Goal: Information Seeking & Learning: Learn about a topic

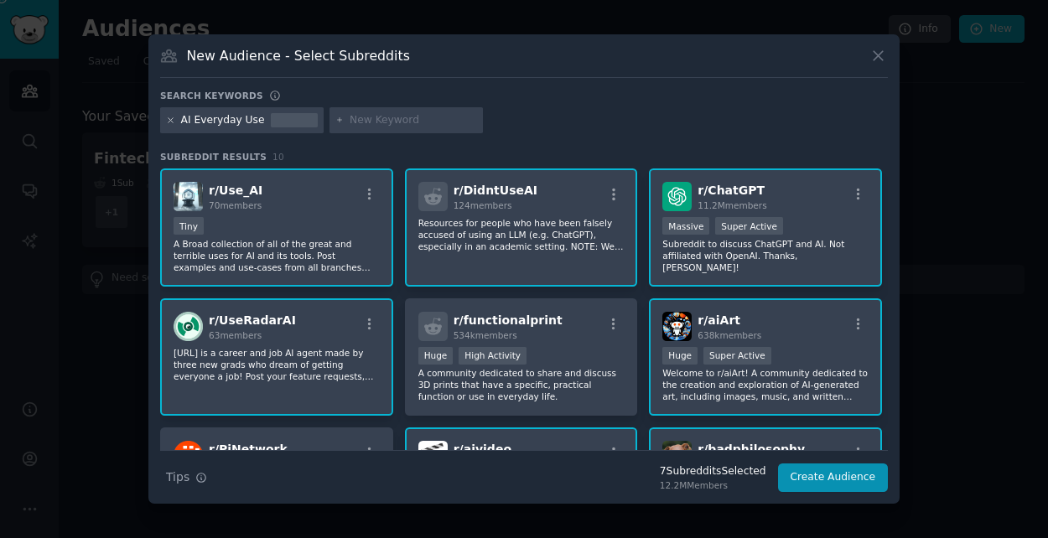
scroll to position [252, 0]
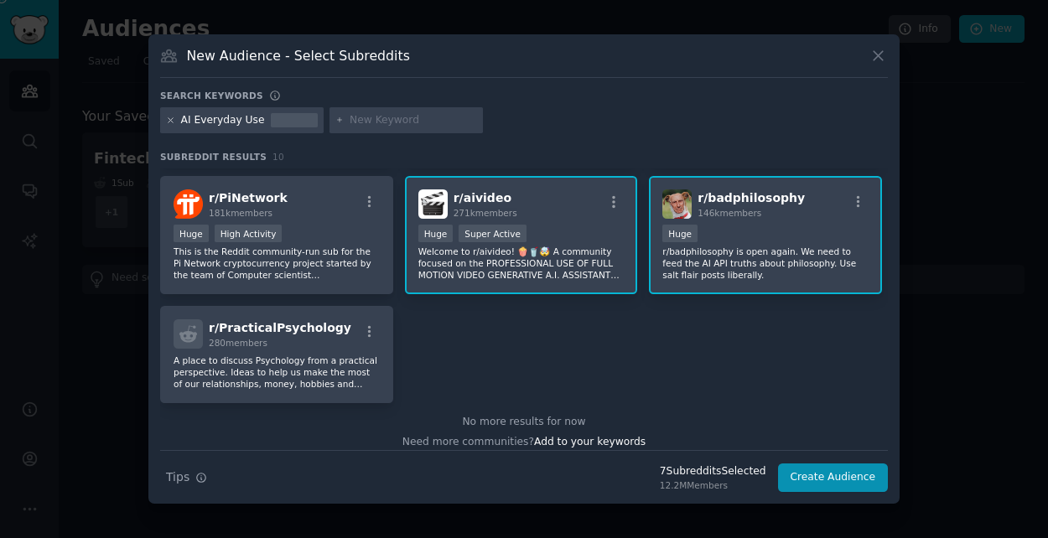
click at [172, 116] on icon at bounding box center [170, 120] width 9 height 9
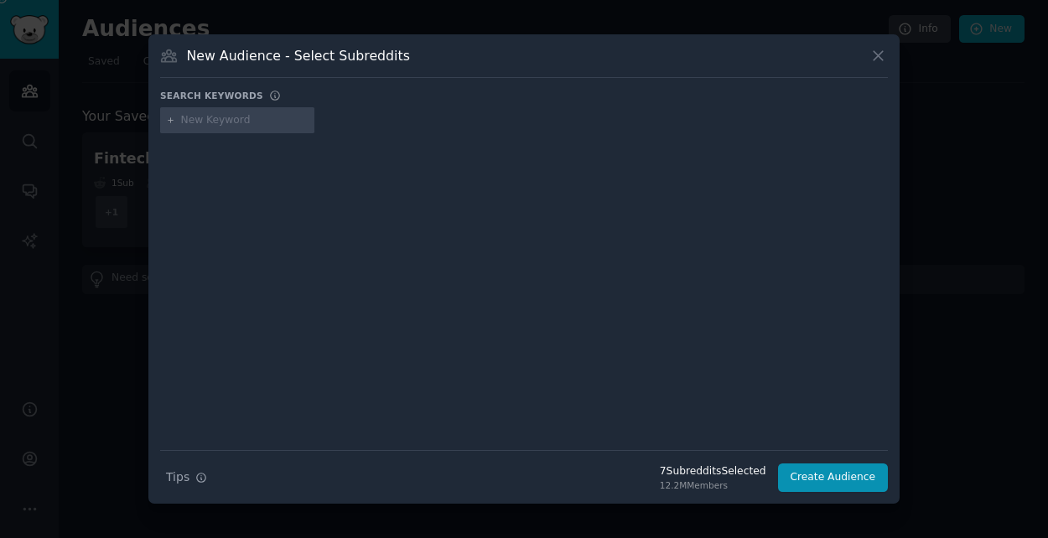
click at [219, 126] on input "text" at bounding box center [244, 120] width 127 height 15
paste input "AI_Agents"
type input "AI_Agents"
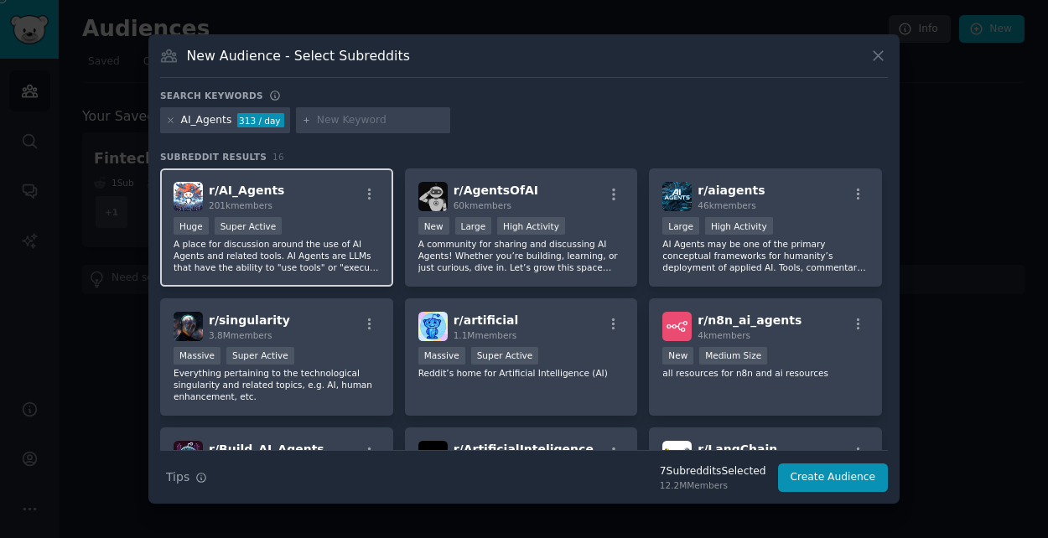
click at [329, 232] on div "Huge Super Active" at bounding box center [277, 227] width 206 height 21
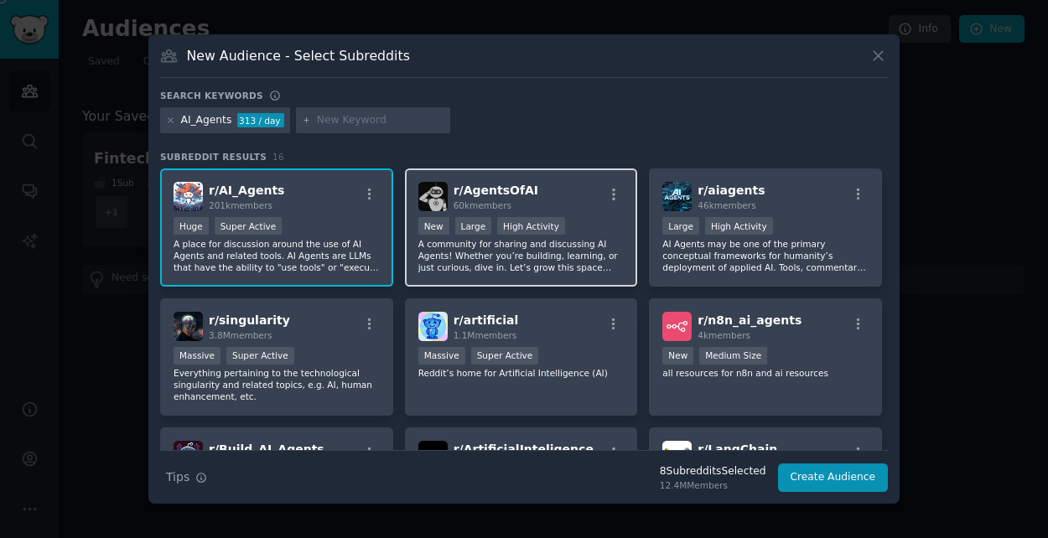
click at [491, 265] on p "A community for sharing and discussing AI Agents! Whether you’re building, lear…" at bounding box center [522, 255] width 206 height 35
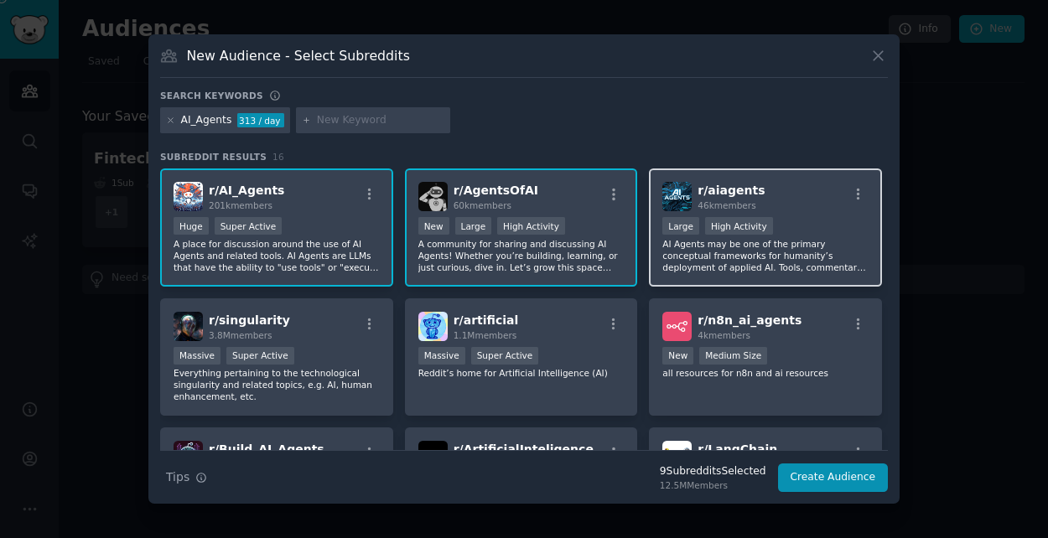
click at [699, 269] on p "AI Agents may be one of the primary conceptual frameworks for humanity’s deploy…" at bounding box center [766, 255] width 206 height 35
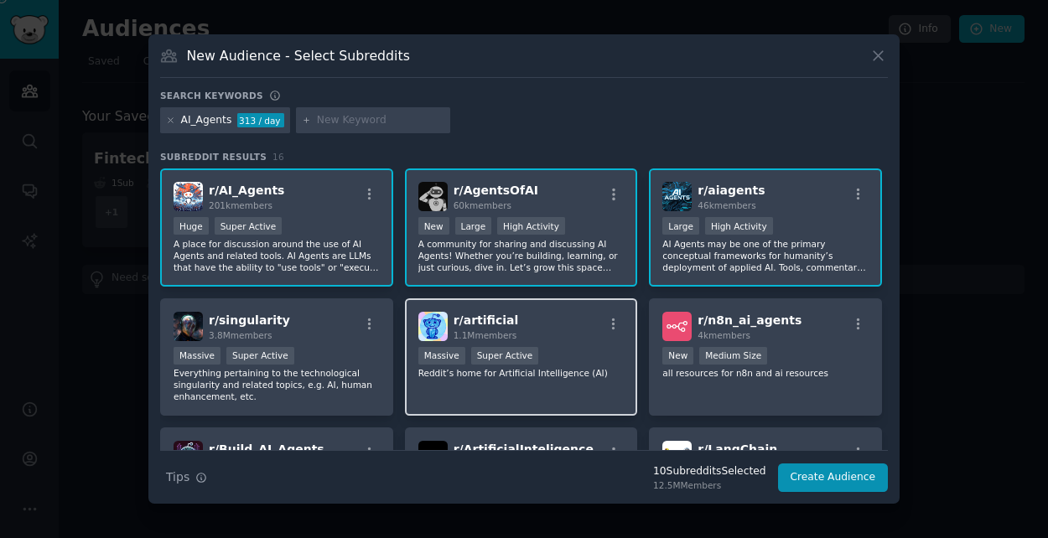
click at [543, 354] on div "Massive Super Active" at bounding box center [522, 357] width 206 height 21
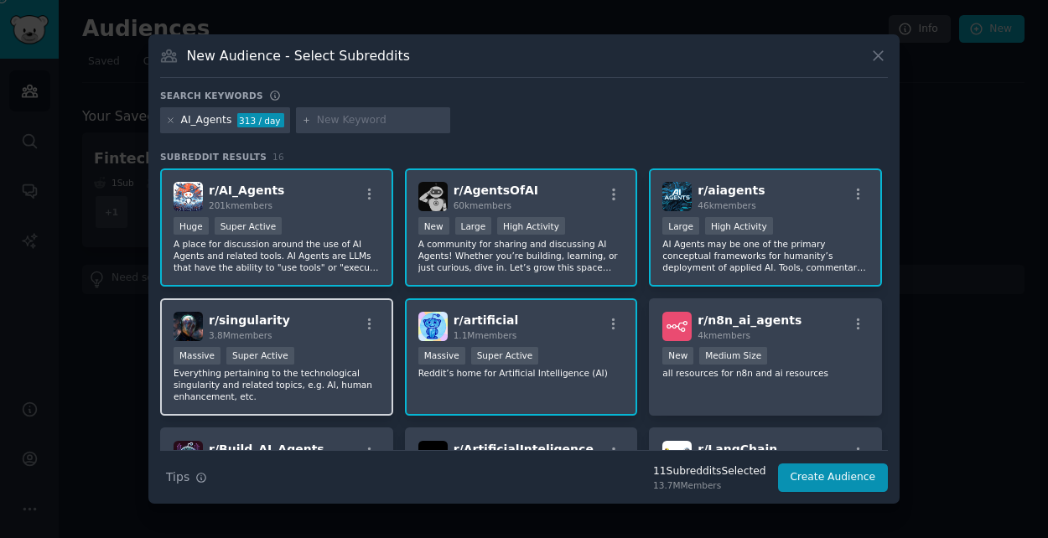
click at [315, 384] on p "Everything pertaining to the technological singularity and related topics, e.g.…" at bounding box center [277, 384] width 206 height 35
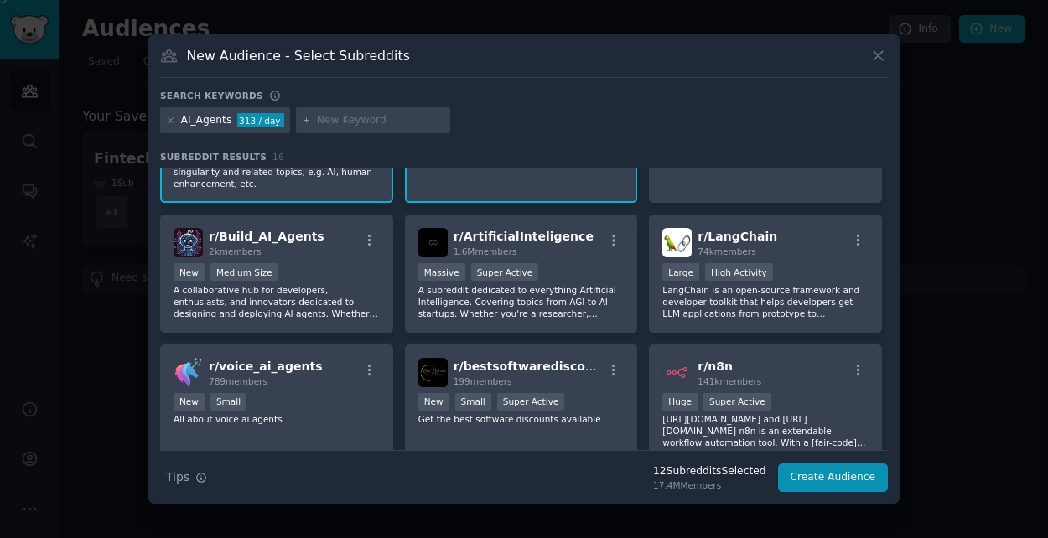
scroll to position [252, 0]
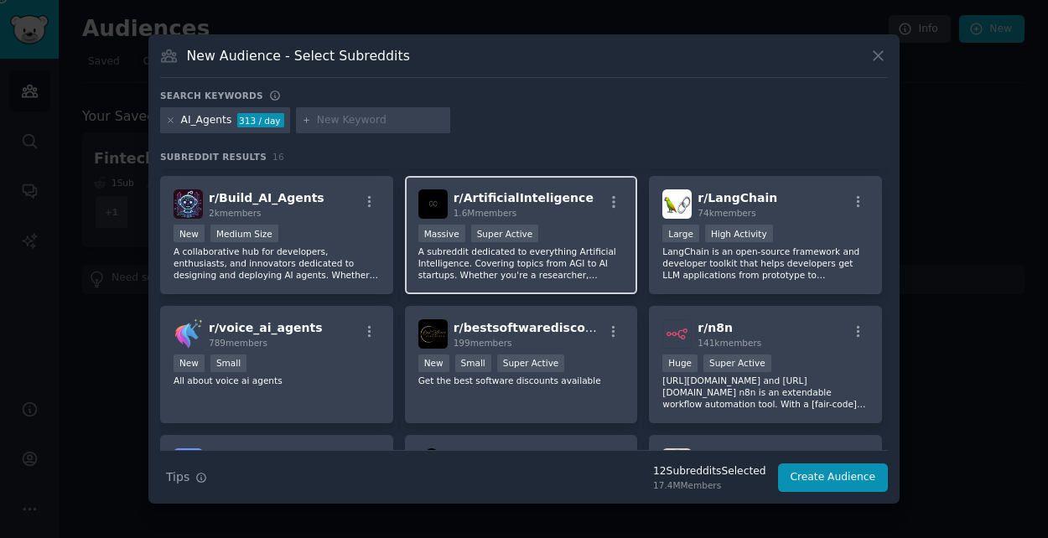
click at [449, 271] on p "A subreddit dedicated to everything Artificial Intelligence. Covering topics fr…" at bounding box center [522, 263] width 206 height 35
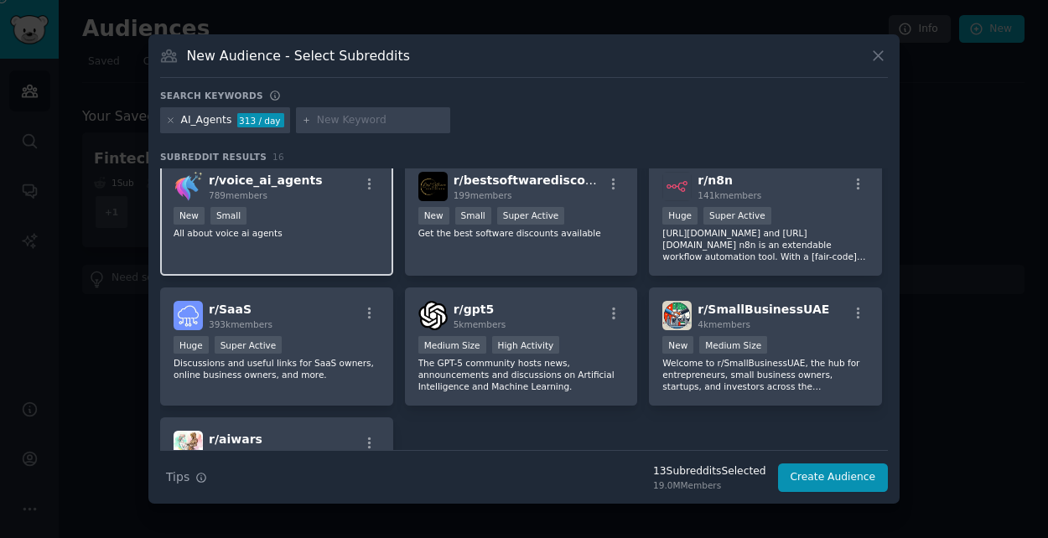
scroll to position [419, 0]
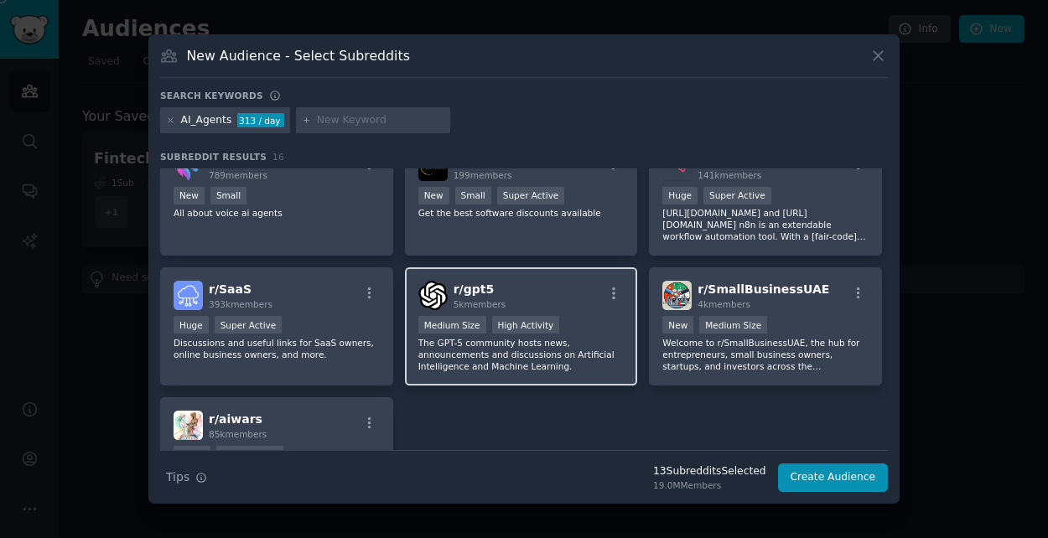
click at [446, 351] on p "The GPT-5 community hosts news, announcements and discussions on Artificial Int…" at bounding box center [522, 354] width 206 height 35
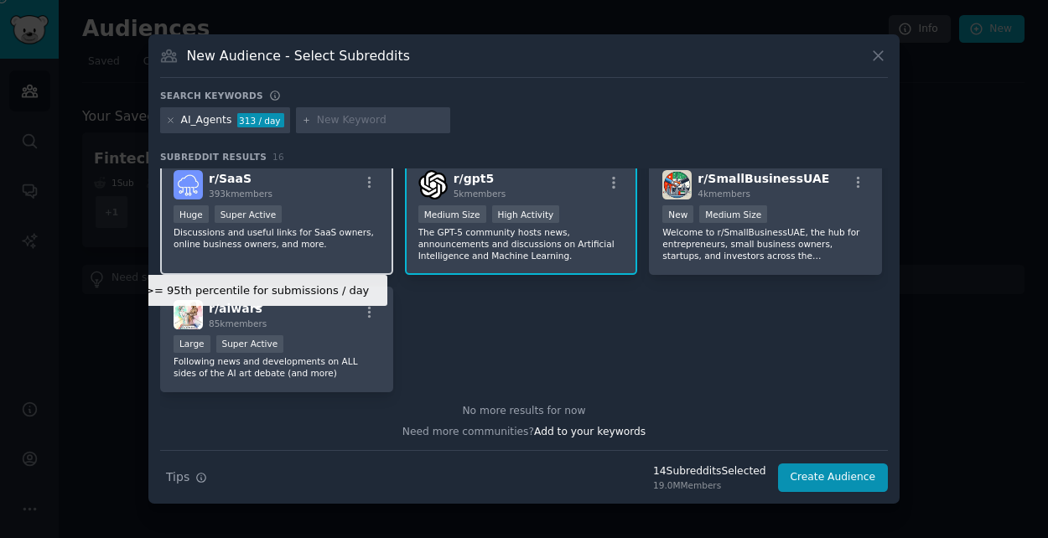
scroll to position [531, 0]
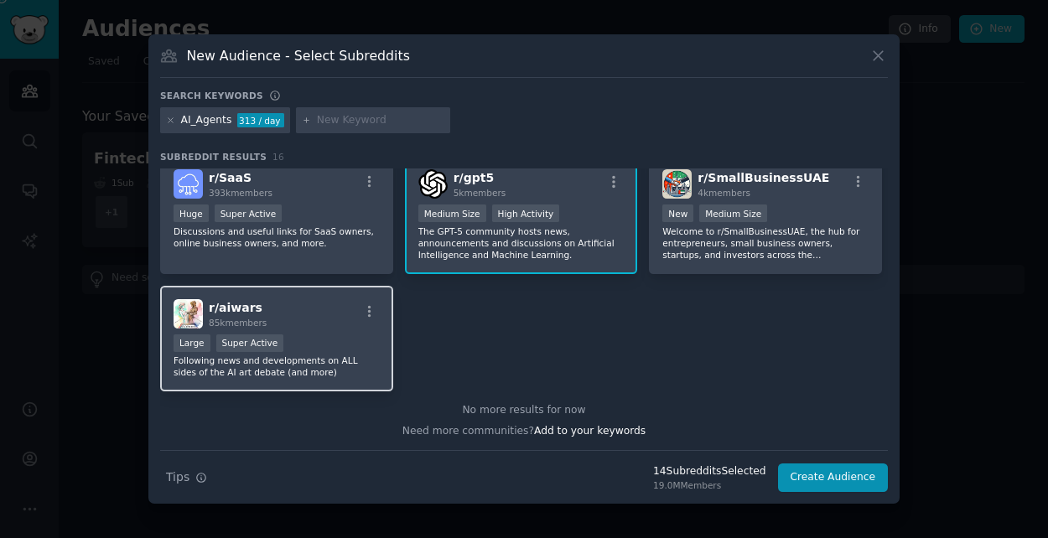
click at [304, 371] on p "Following news and developments on ALL sides of the AI art debate (and more)" at bounding box center [277, 366] width 206 height 23
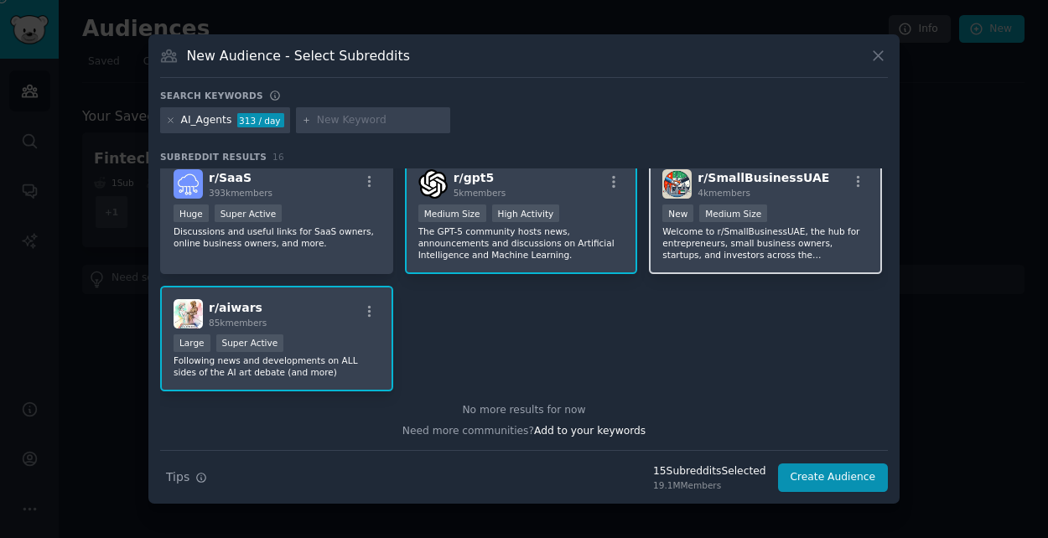
click at [731, 250] on p "Welcome to r/SmallBusinessUAE, the hub for entrepreneurs, small business owners…" at bounding box center [766, 243] width 206 height 35
click at [168, 120] on icon at bounding box center [170, 120] width 9 height 9
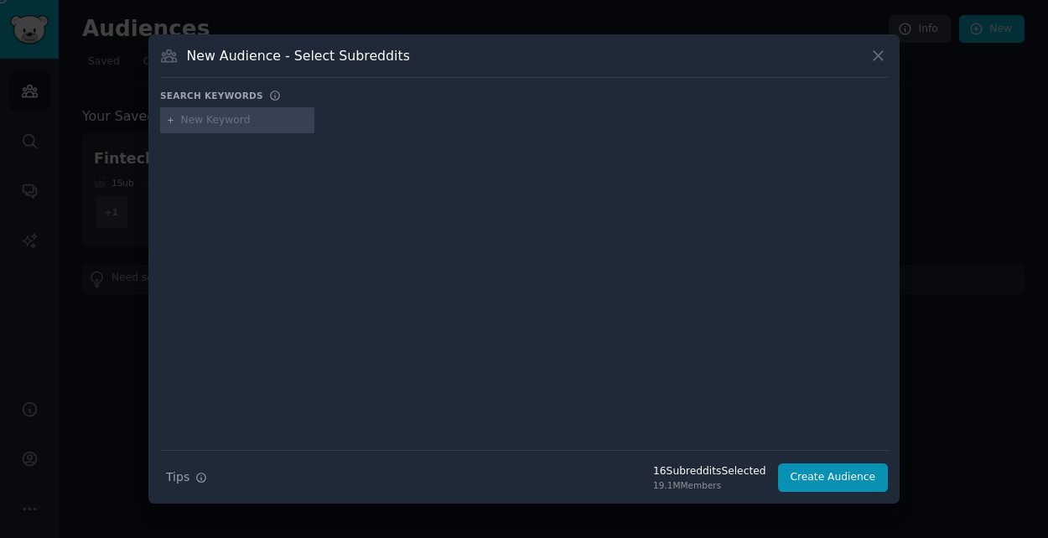
click at [200, 123] on input "text" at bounding box center [244, 120] width 127 height 15
paste input "NoCode"
type input "NoCode"
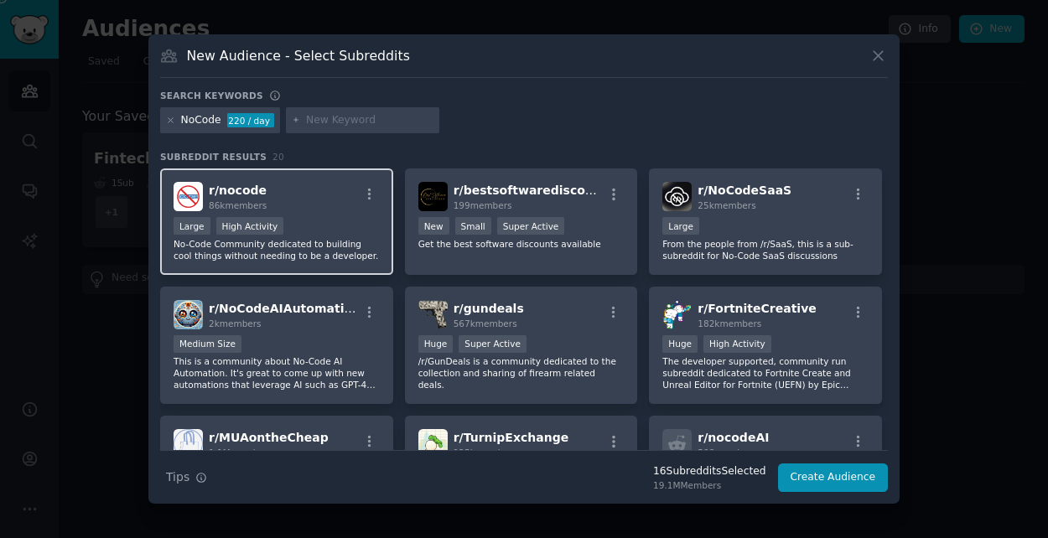
click at [327, 239] on p "No-Code Community dedicated to building cool things without needing to be a dev…" at bounding box center [277, 249] width 206 height 23
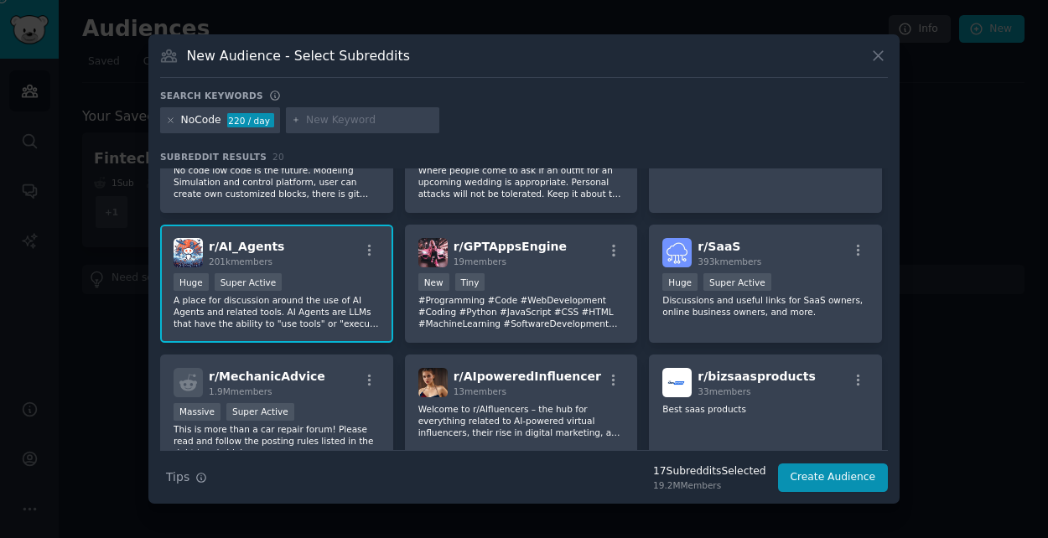
scroll to position [503, 0]
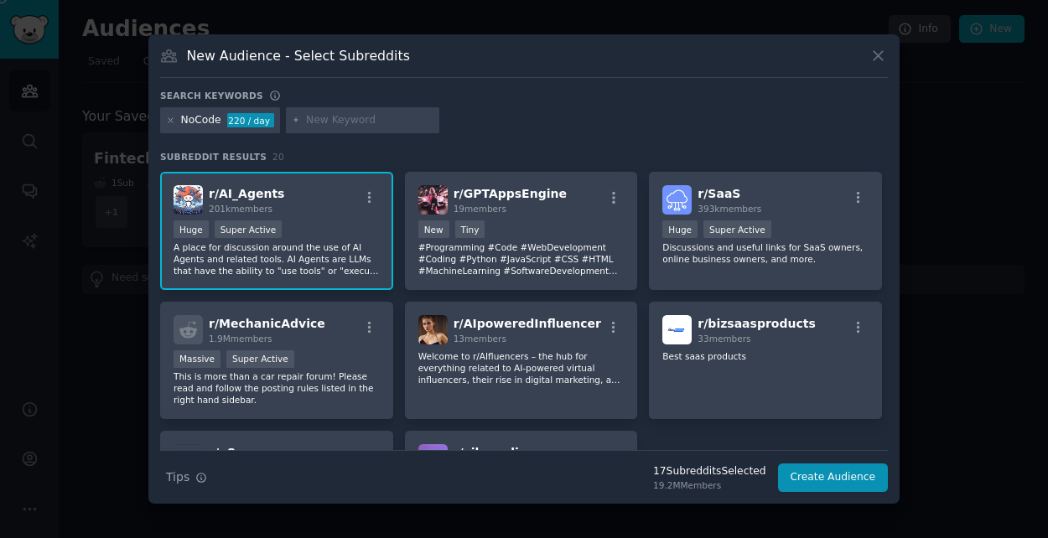
click at [284, 251] on p "A place for discussion around the use of AI Agents and related tools. AI Agents…" at bounding box center [277, 259] width 206 height 35
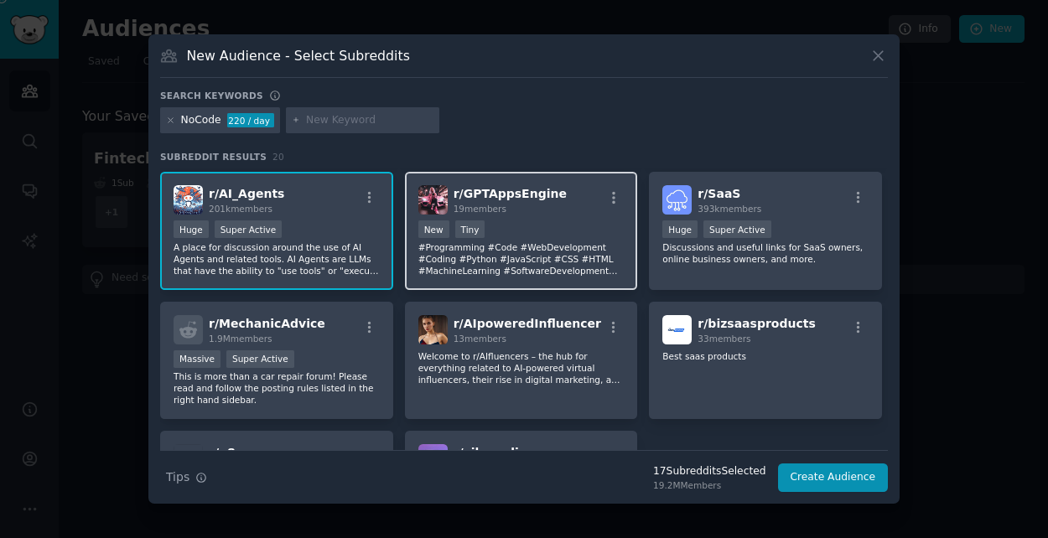
click at [512, 268] on p "#Programming #Code #WebDevelopment #Coding #Python #JavaScript #CSS #HTML #Mach…" at bounding box center [522, 259] width 206 height 35
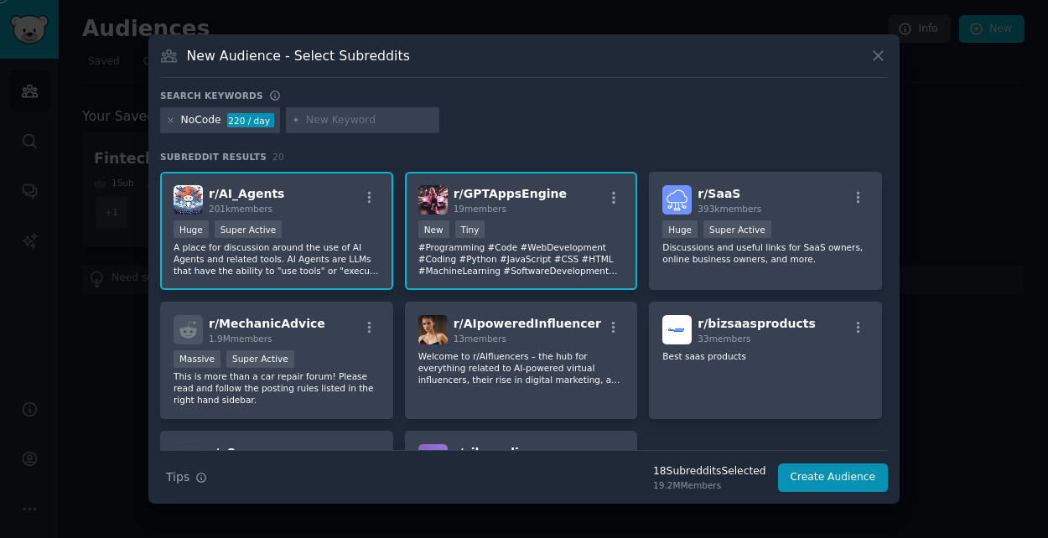
scroll to position [587, 0]
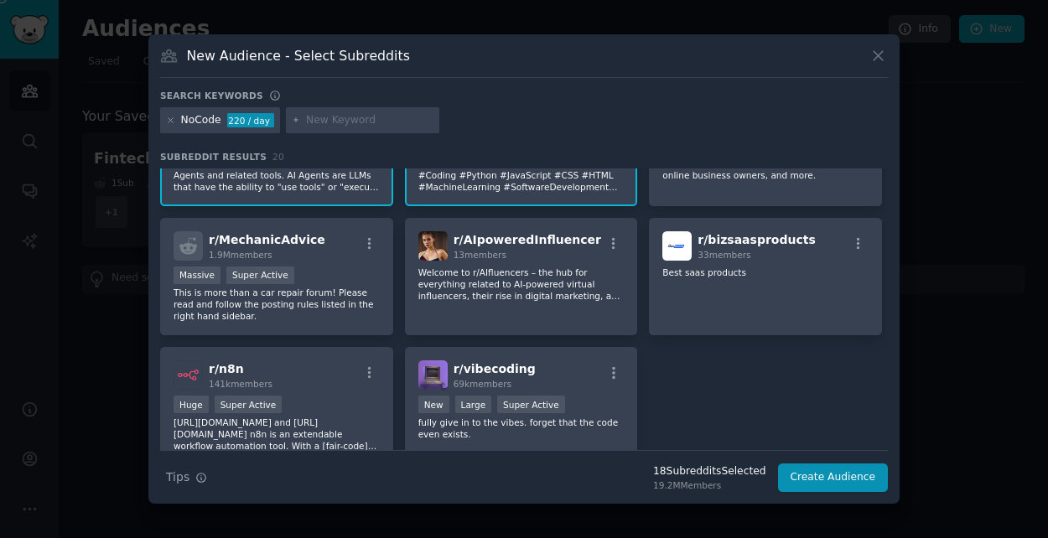
click at [512, 268] on p "Welcome to r/AIfluencers – the hub for everything related to AI-powered virtual…" at bounding box center [522, 284] width 206 height 35
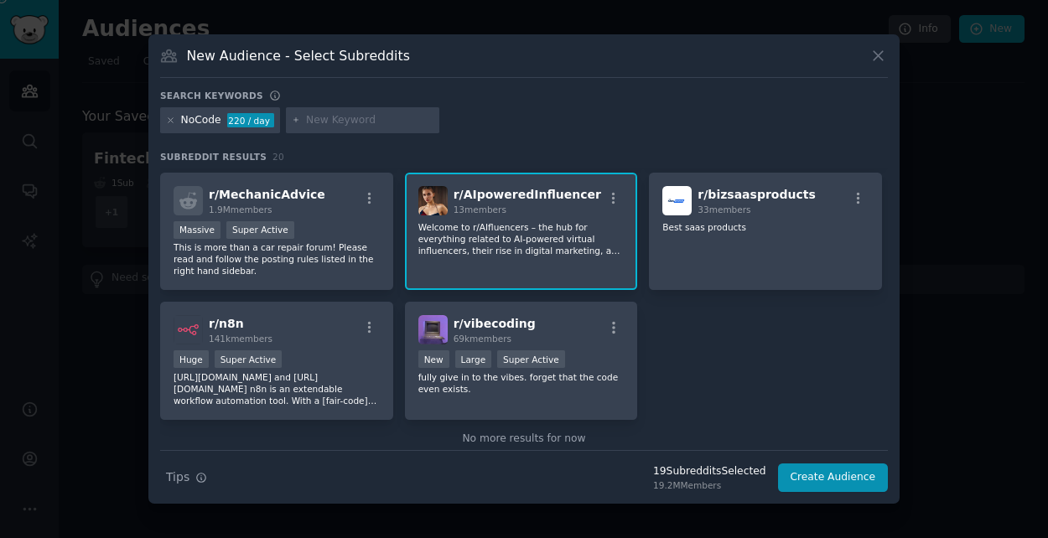
scroll to position [660, 0]
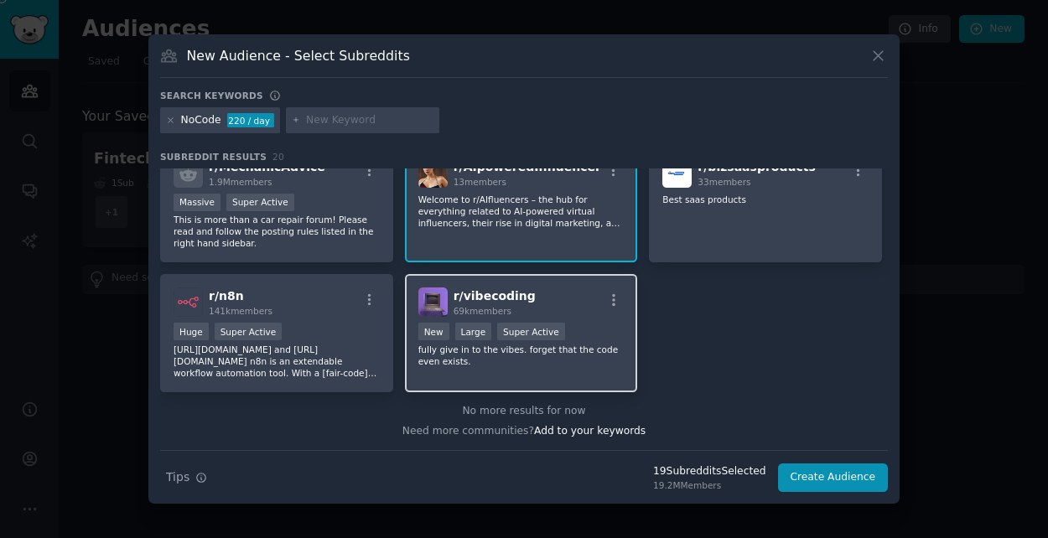
click at [500, 287] on div "r/ vibecoding 69k members New Large Super Active fully give in to the vibes. fo…" at bounding box center [521, 333] width 233 height 118
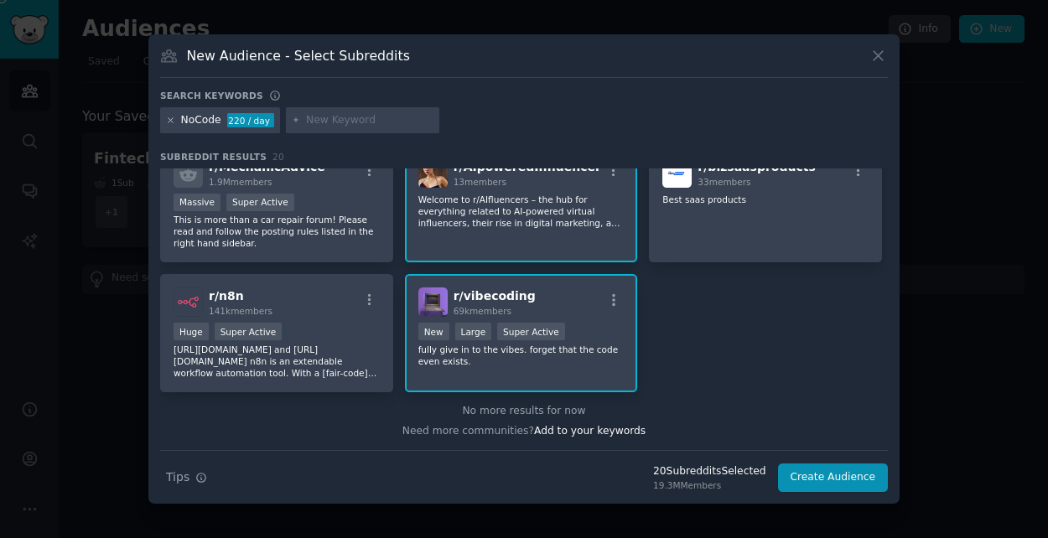
click at [168, 119] on icon at bounding box center [170, 120] width 9 height 9
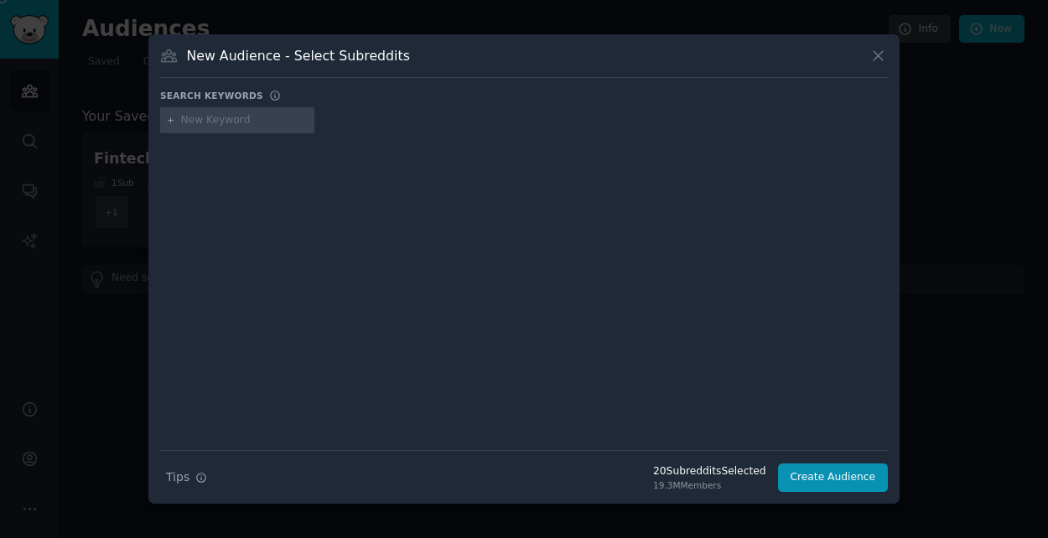
click at [189, 119] on input "text" at bounding box center [244, 120] width 127 height 15
paste input "explainlikeimfive"
type input "explainlikeimfive"
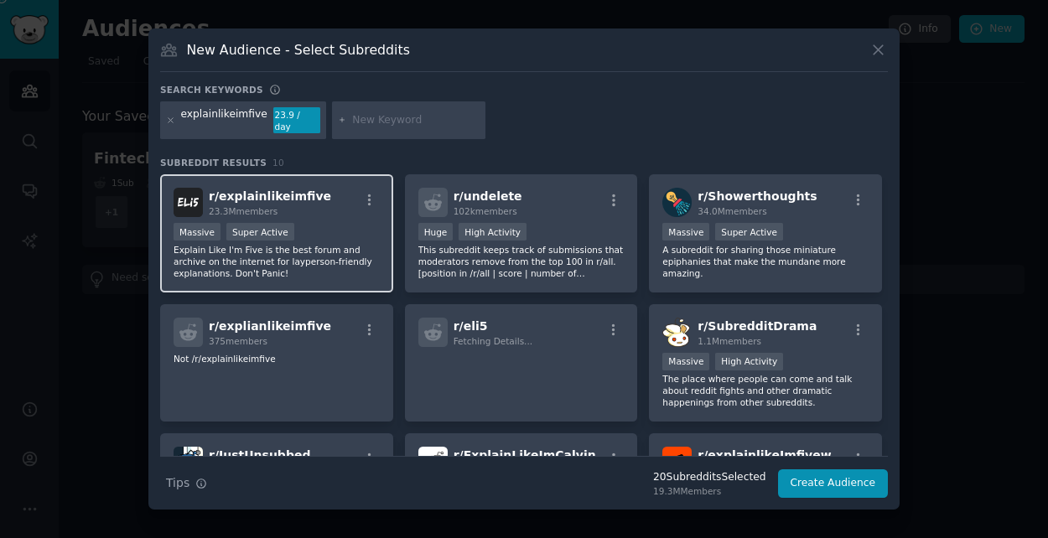
click at [319, 230] on div "Massive Super Active" at bounding box center [277, 233] width 206 height 21
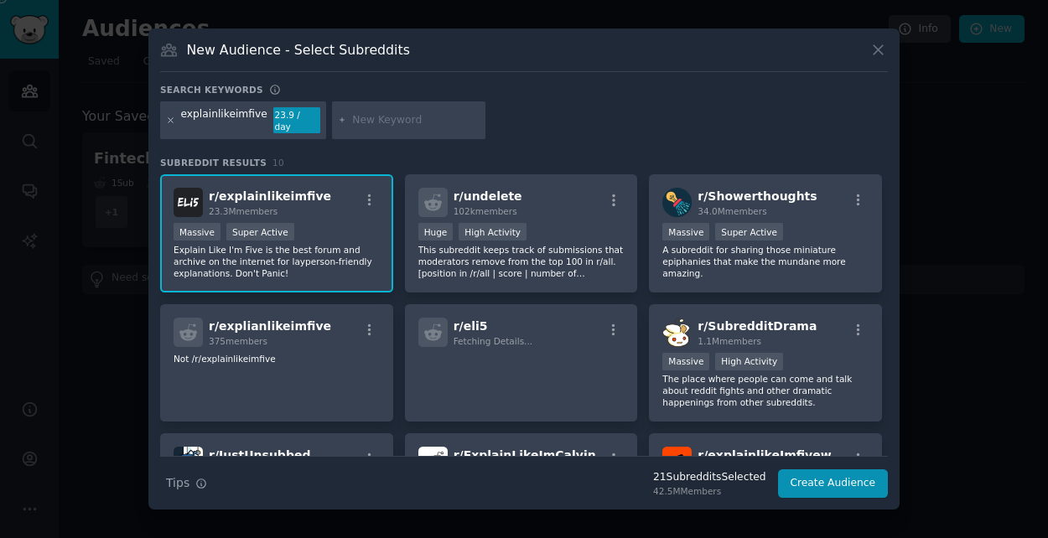
click at [170, 120] on icon at bounding box center [171, 120] width 4 height 4
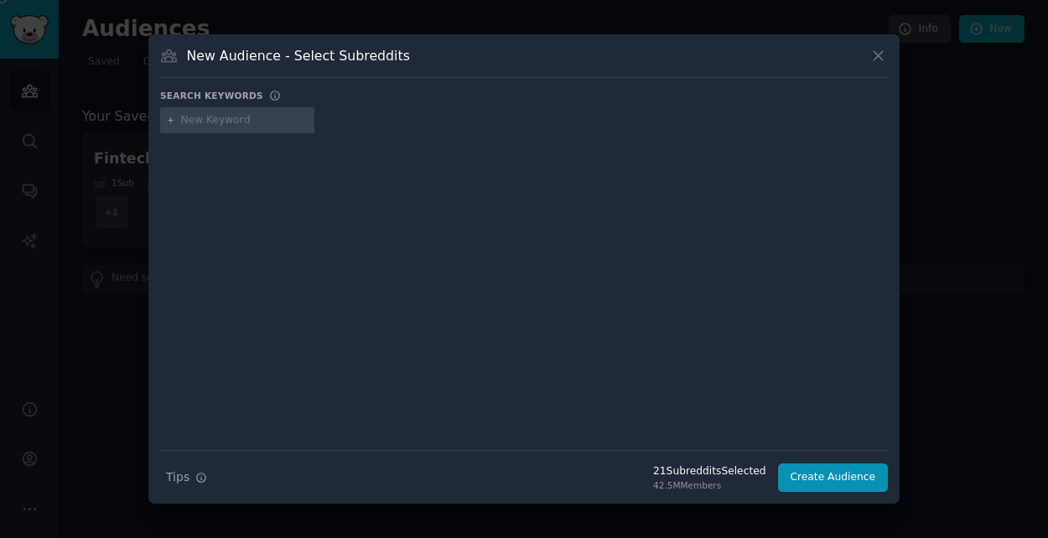
click at [203, 122] on input "text" at bounding box center [244, 120] width 127 height 15
paste input "explainlikeimfive"
click at [212, 121] on input "explainlikeimfive" at bounding box center [244, 120] width 127 height 15
type input "explain ِ÷ like im five"
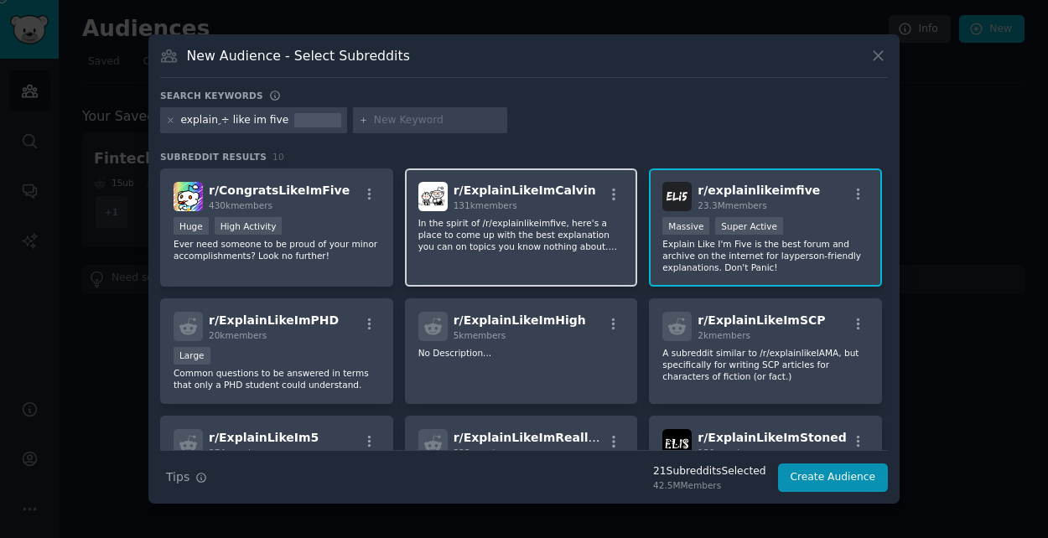
click at [482, 252] on p "In the spirit of /r/explainlikeimfive, here's a place to come up with the best …" at bounding box center [522, 234] width 206 height 35
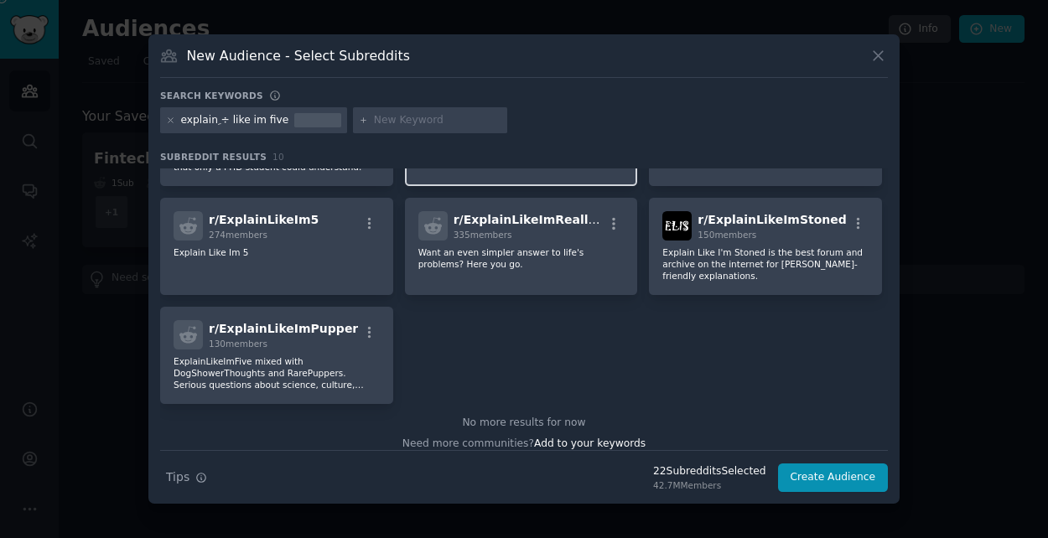
scroll to position [219, 0]
click at [237, 122] on div "explain ِ÷ like im five" at bounding box center [235, 120] width 108 height 15
click at [191, 121] on div "explain ِ÷ like im five" at bounding box center [235, 120] width 108 height 15
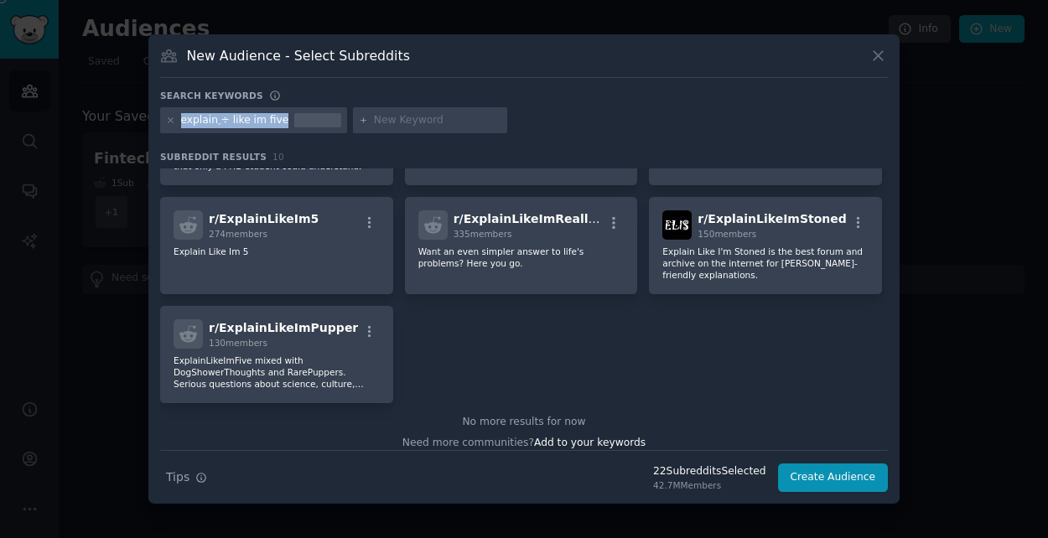
click at [221, 122] on div "explain ِ÷ like im five" at bounding box center [235, 120] width 108 height 15
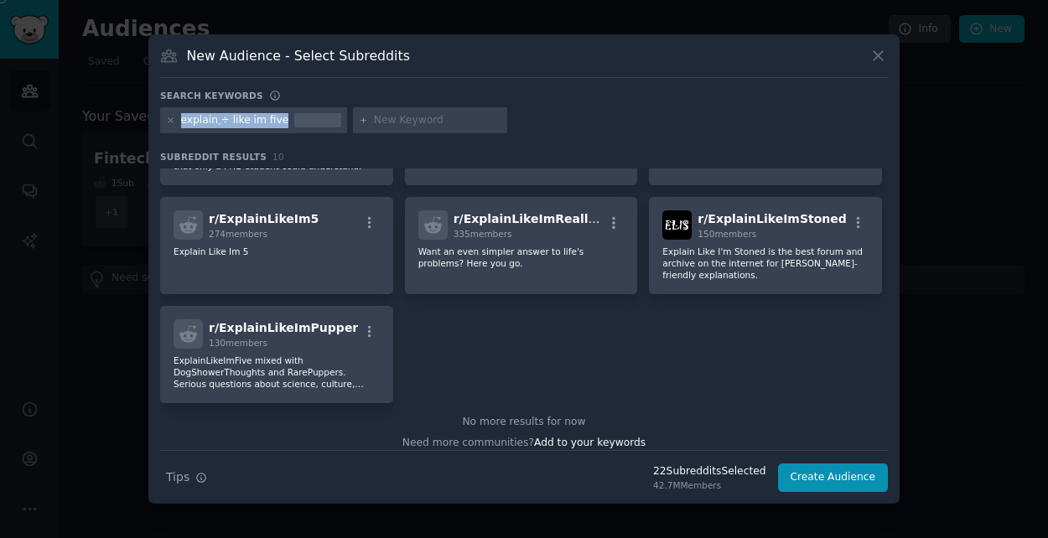
copy div "explain ِ÷ like im five"
click at [170, 120] on icon at bounding box center [171, 120] width 4 height 4
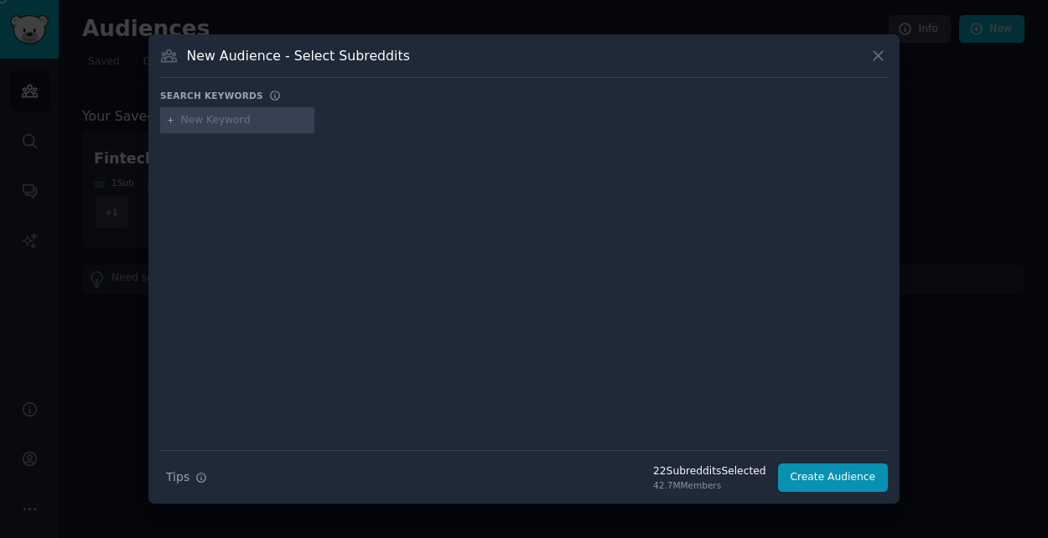
paste input "explain ِ÷ like im five"
drag, startPoint x: 225, startPoint y: 119, endPoint x: 212, endPoint y: 117, distance: 12.8
click at [212, 117] on input "explain ِ÷ like im five" at bounding box center [244, 120] width 127 height 15
type input "explain like im five"
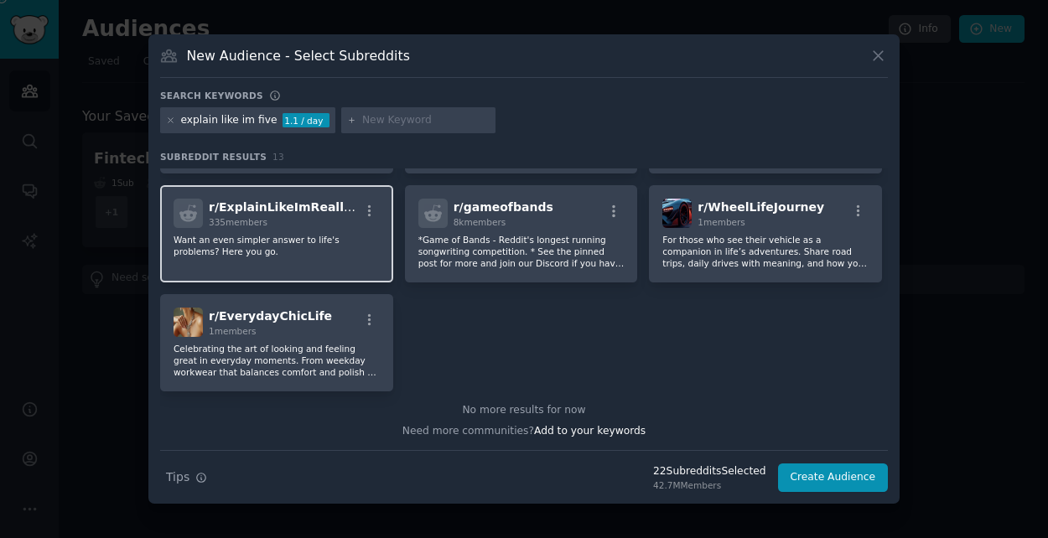
scroll to position [100, 0]
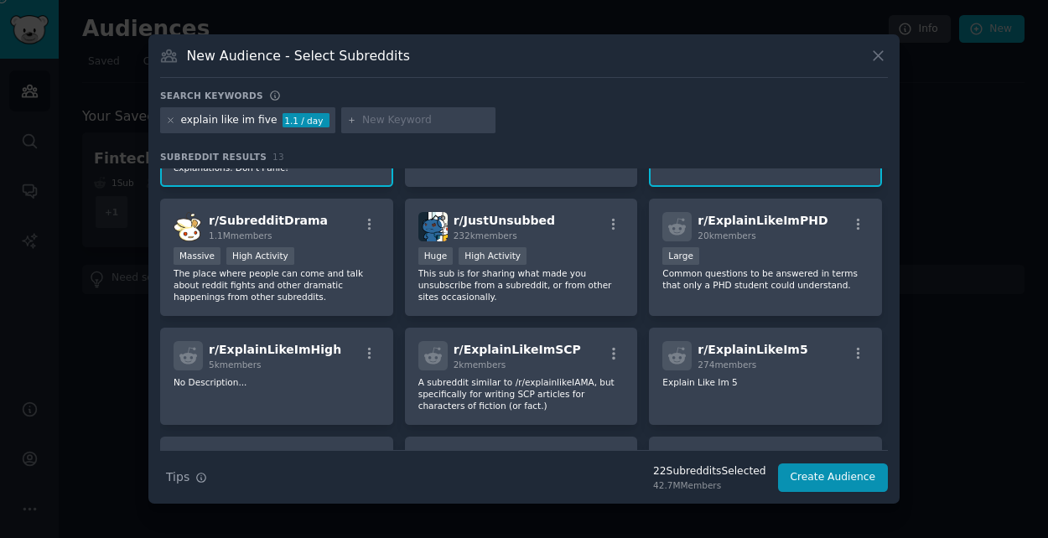
click at [184, 117] on div "explain like im five" at bounding box center [229, 120] width 96 height 15
copy div "explain like im five"
click at [169, 117] on icon at bounding box center [170, 120] width 9 height 9
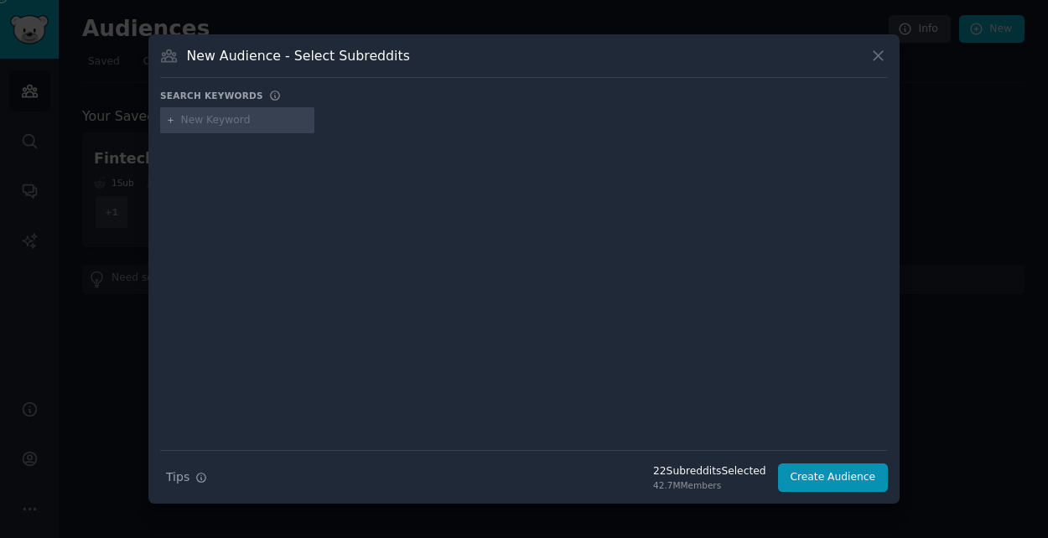
click at [208, 123] on input "text" at bounding box center [244, 120] width 127 height 15
paste input "explain like im five"
drag, startPoint x: 270, startPoint y: 118, endPoint x: 233, endPoint y: 118, distance: 36.9
click at [233, 118] on input "explain like im five" at bounding box center [244, 120] width 127 height 15
type input "explain like AI like am five"
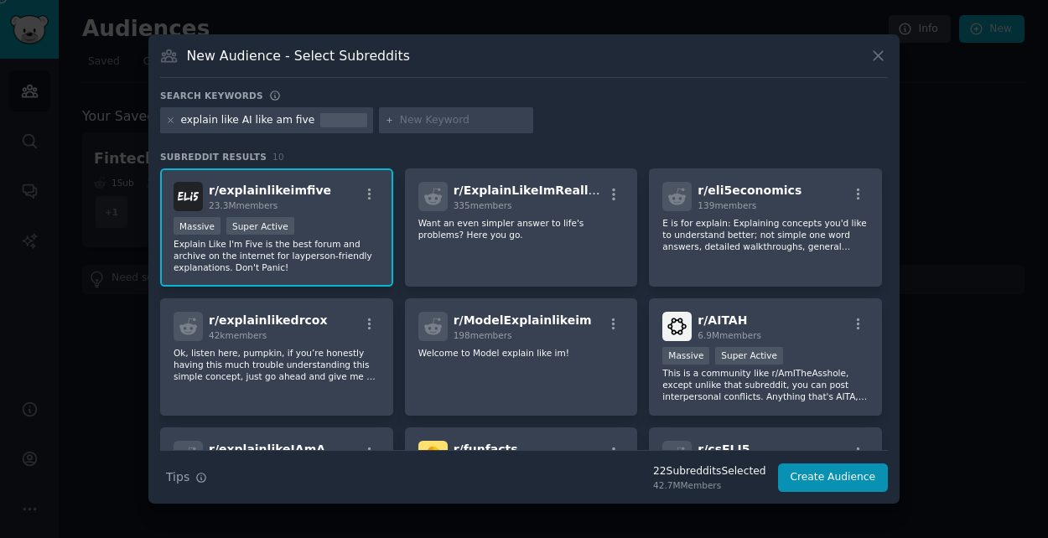
click at [187, 120] on div "explain like AI like am five" at bounding box center [248, 120] width 134 height 15
copy div "explain like AI like am five"
click at [169, 120] on icon at bounding box center [171, 120] width 4 height 4
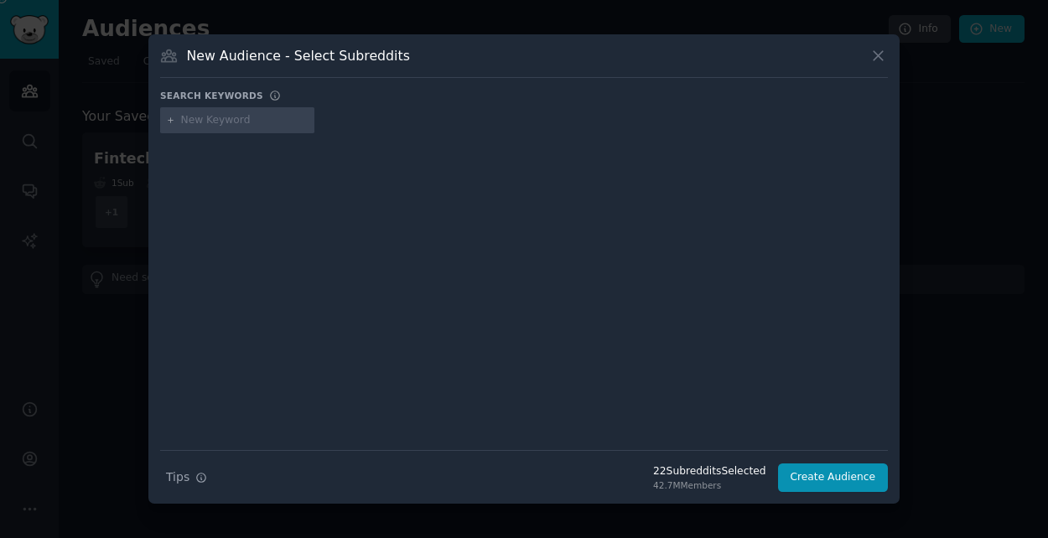
click at [208, 125] on input "text" at bounding box center [244, 120] width 127 height 15
paste input "explain like AI like am five"
drag, startPoint x: 247, startPoint y: 121, endPoint x: 406, endPoint y: 123, distance: 158.5
click at [406, 123] on div "explain like AI like am five" at bounding box center [524, 123] width 728 height 33
type input "explain like AI l"
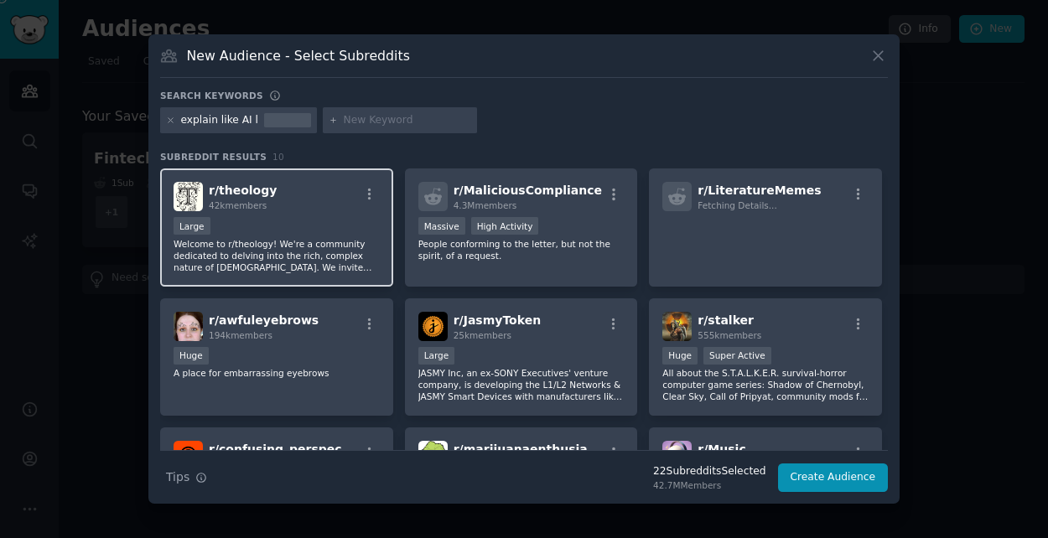
click at [322, 220] on div "Large" at bounding box center [277, 227] width 206 height 21
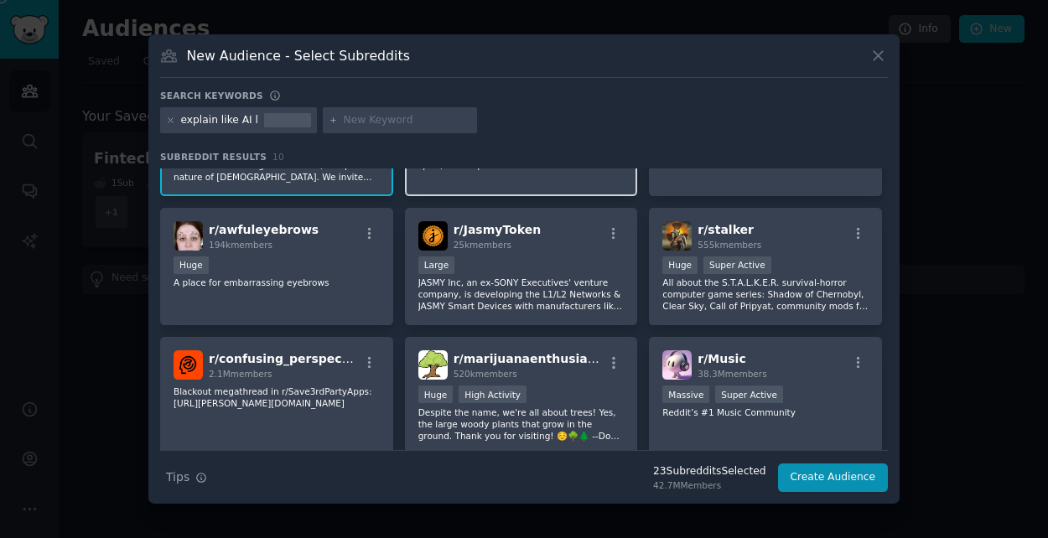
scroll to position [84, 0]
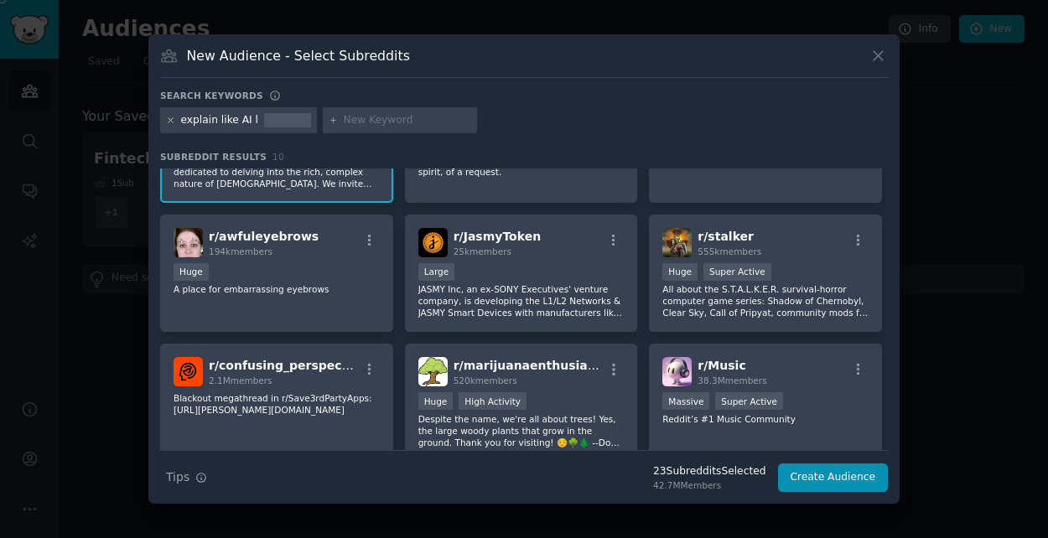
click at [170, 121] on icon at bounding box center [171, 120] width 4 height 4
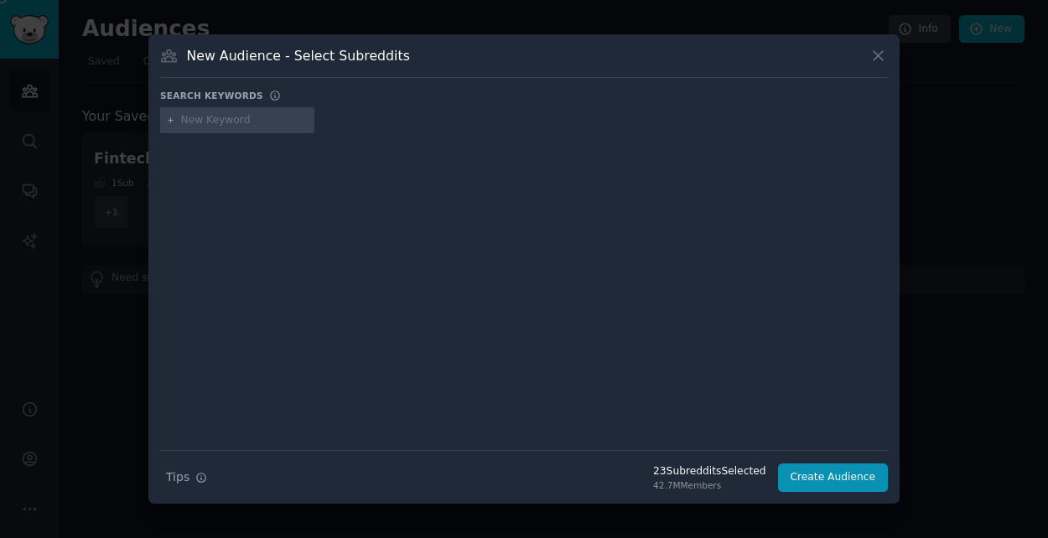
click at [207, 123] on input "text" at bounding box center [244, 120] width 127 height 15
paste input "explain like AI like am five"
type input "explain like AI like"
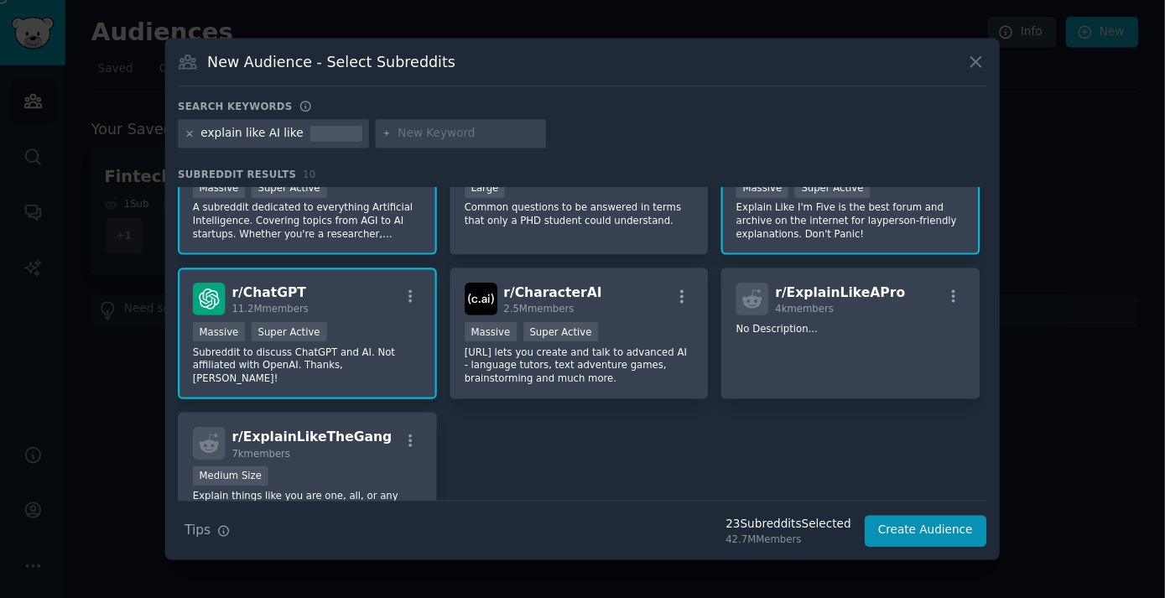
scroll to position [116, 0]
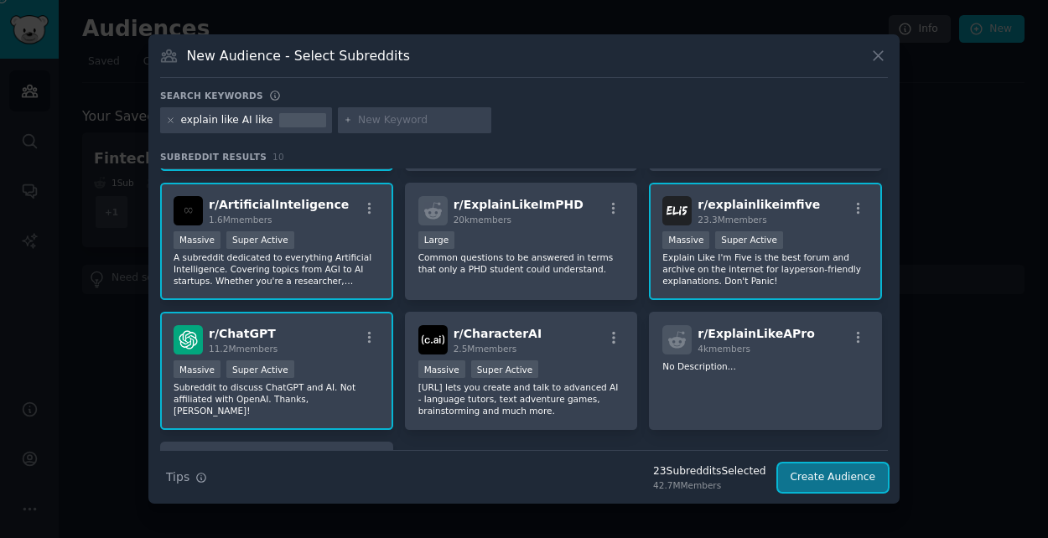
click at [823, 476] on button "Create Audience" at bounding box center [833, 478] width 111 height 29
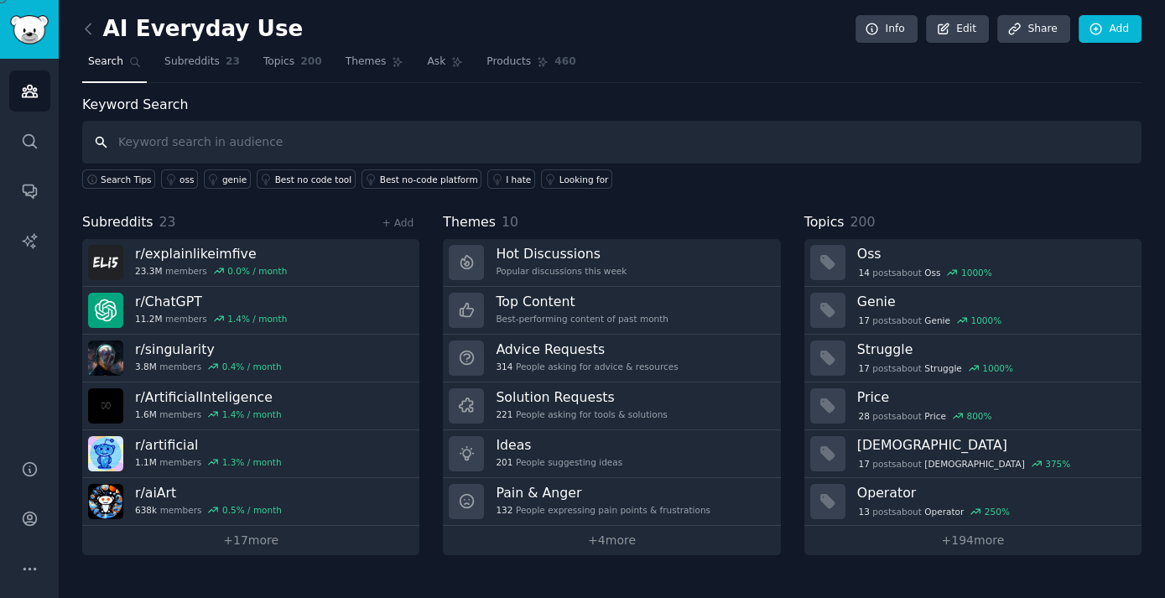
click at [336, 143] on input "text" at bounding box center [611, 142] width 1059 height 43
paste input "what do you use AI for"
type input "what do you use AI for"
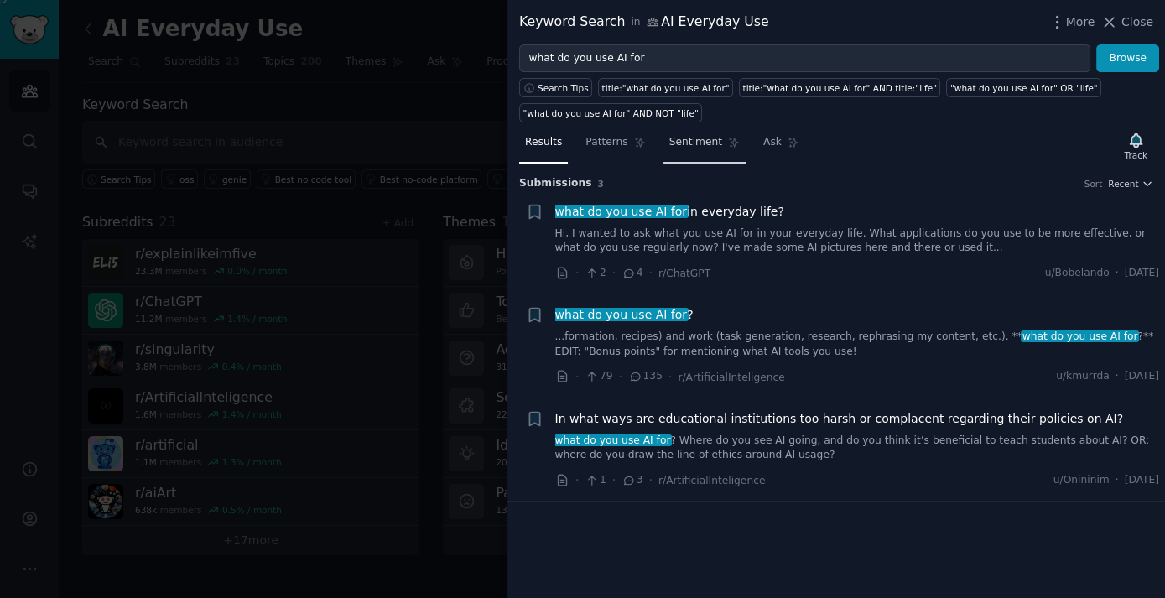
click at [684, 145] on span "Sentiment" at bounding box center [695, 142] width 53 height 15
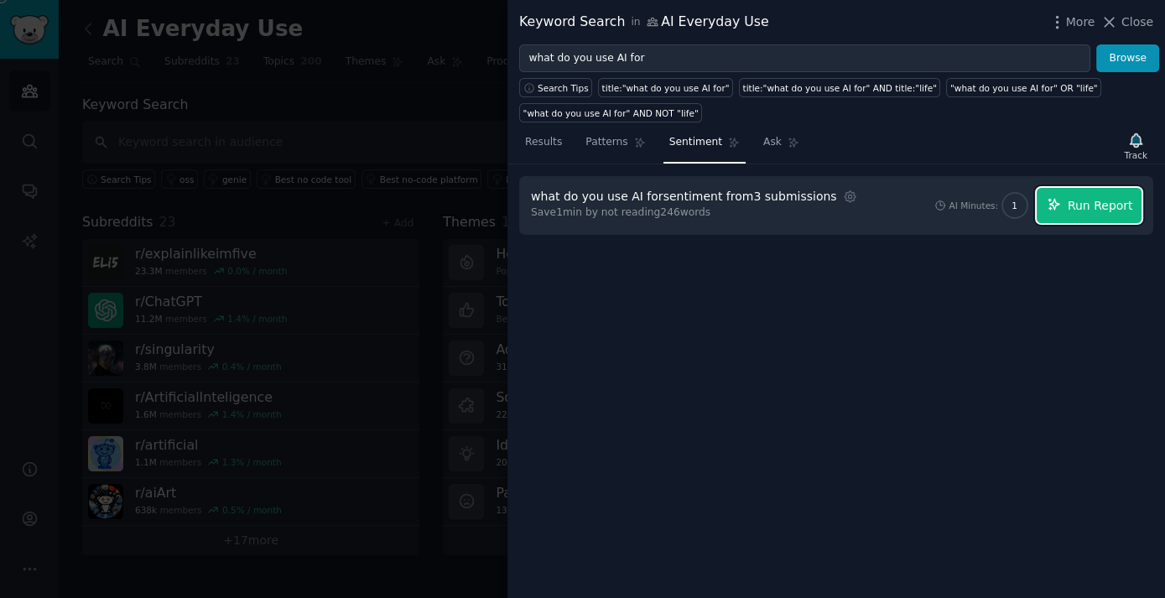
click at [1048, 199] on span "Run Report" at bounding box center [1100, 206] width 65 height 18
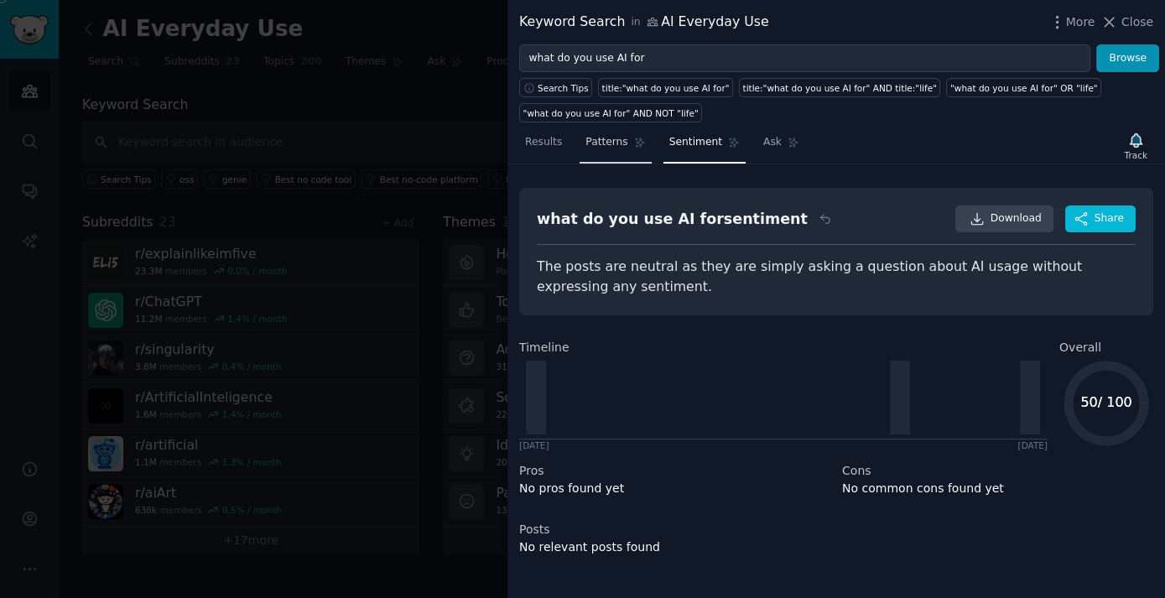
click at [587, 135] on span "Patterns" at bounding box center [606, 142] width 42 height 15
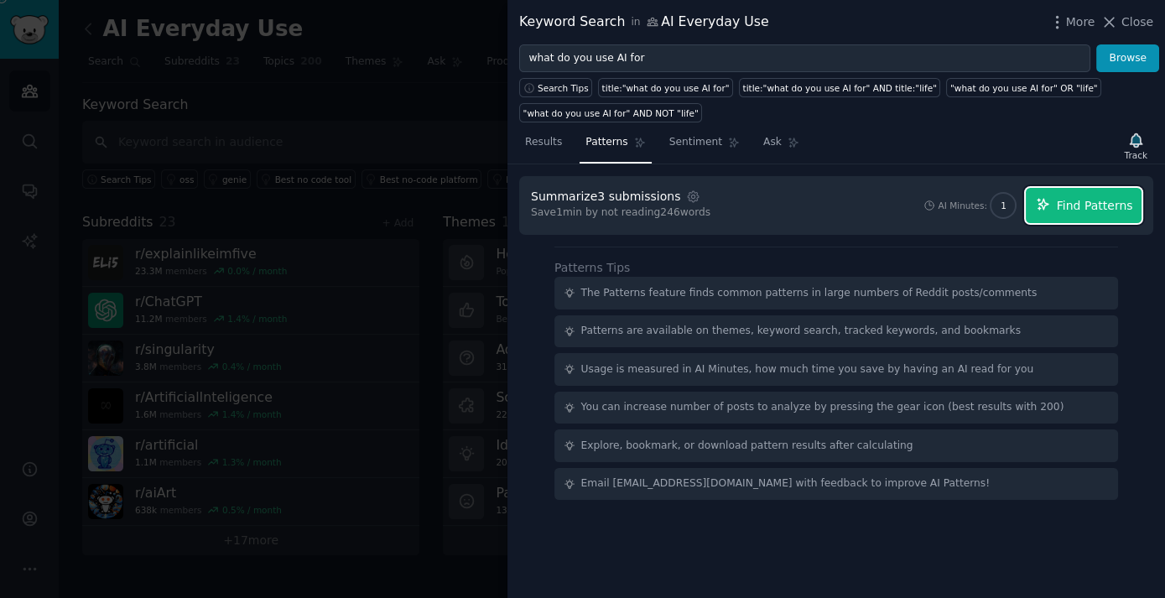
click at [1048, 199] on span "Find Patterns" at bounding box center [1095, 206] width 76 height 18
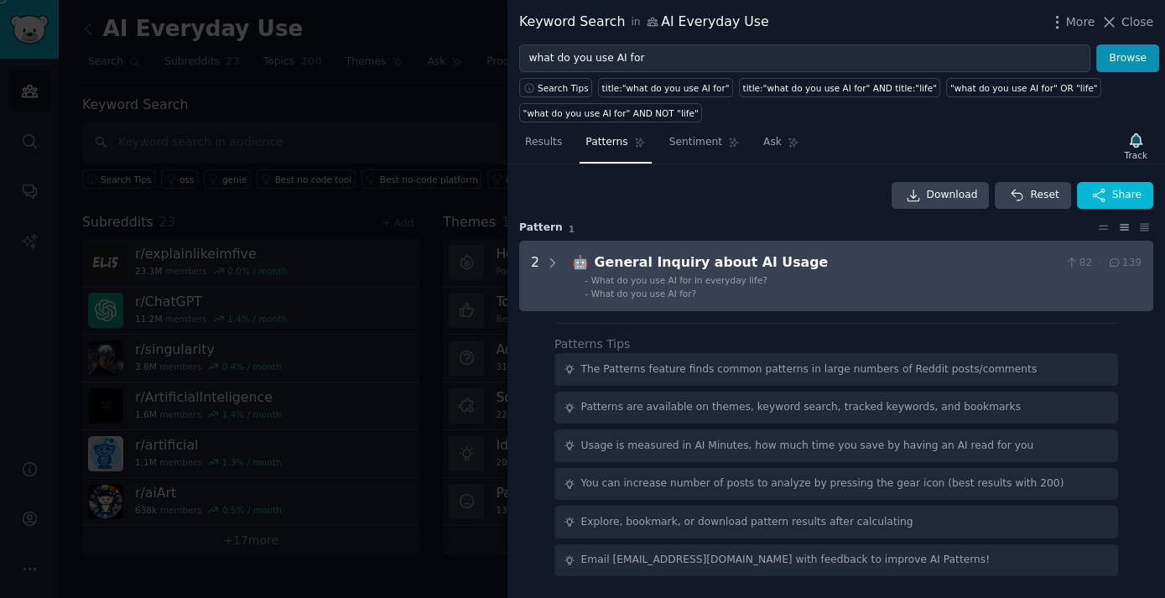
click at [679, 266] on div "General Inquiry about AI Usage" at bounding box center [827, 262] width 465 height 21
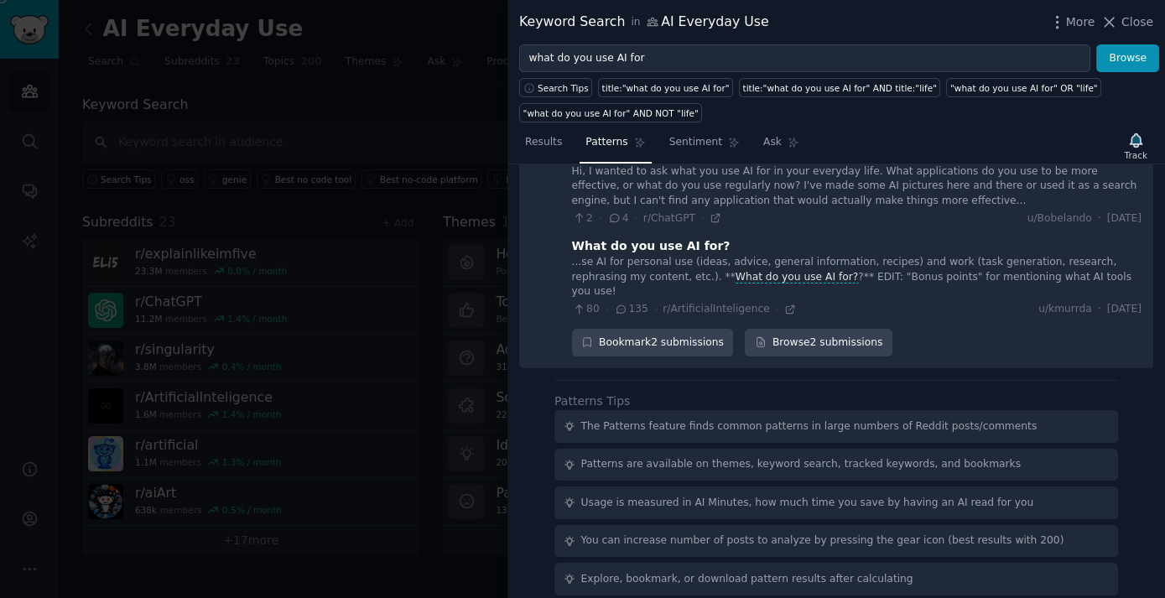
scroll to position [173, 0]
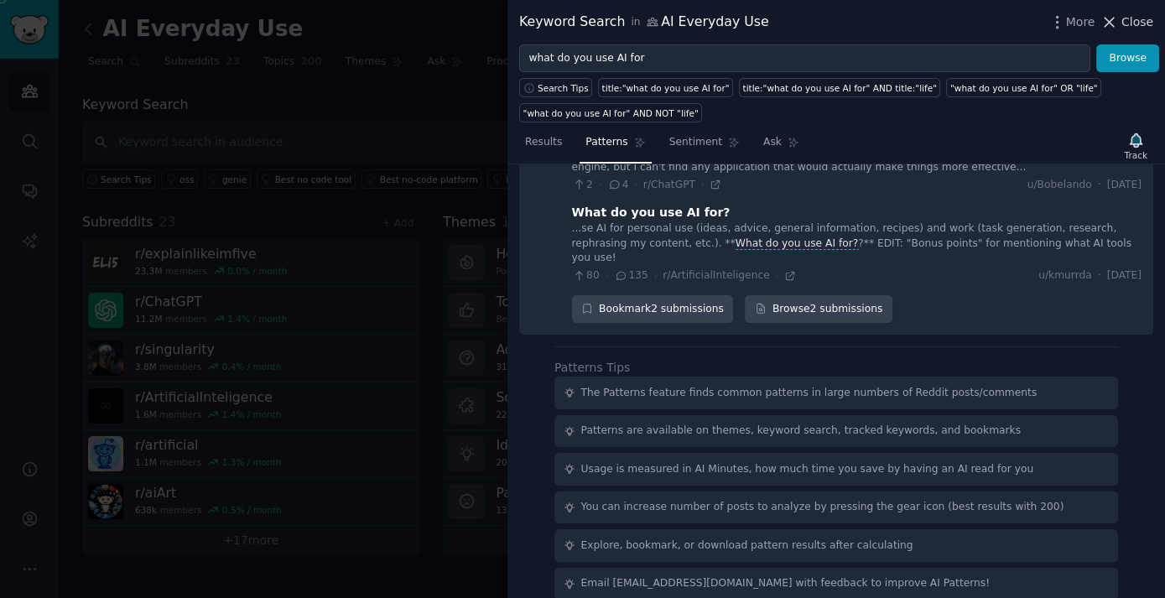
click at [1048, 24] on icon at bounding box center [1109, 22] width 18 height 18
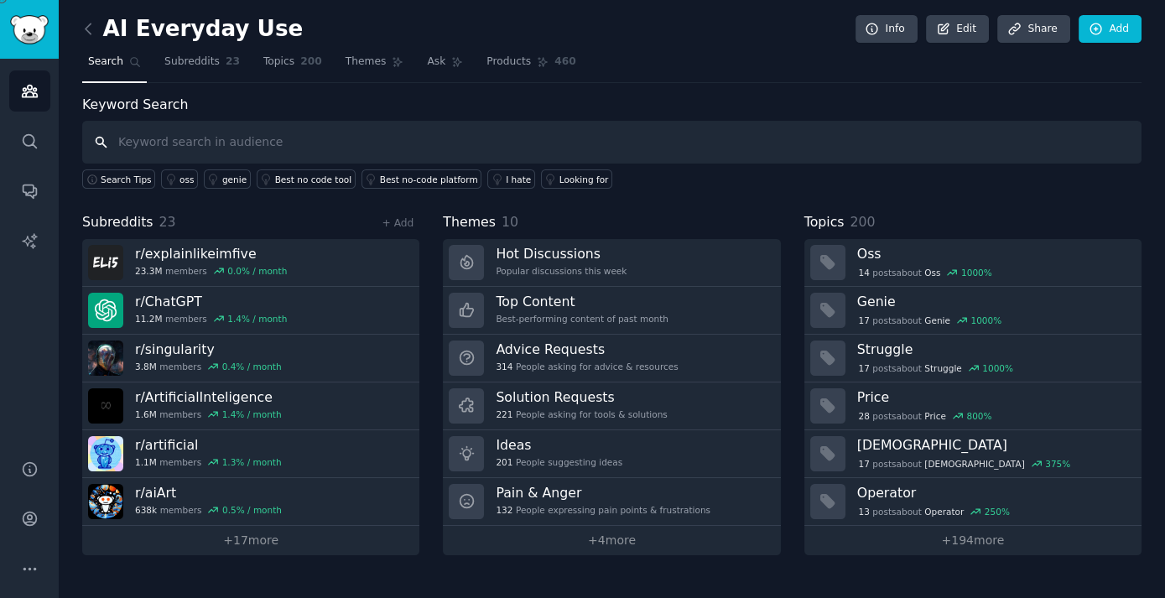
click at [302, 139] on input "text" at bounding box center [611, 142] width 1059 height 43
paste input "write email"
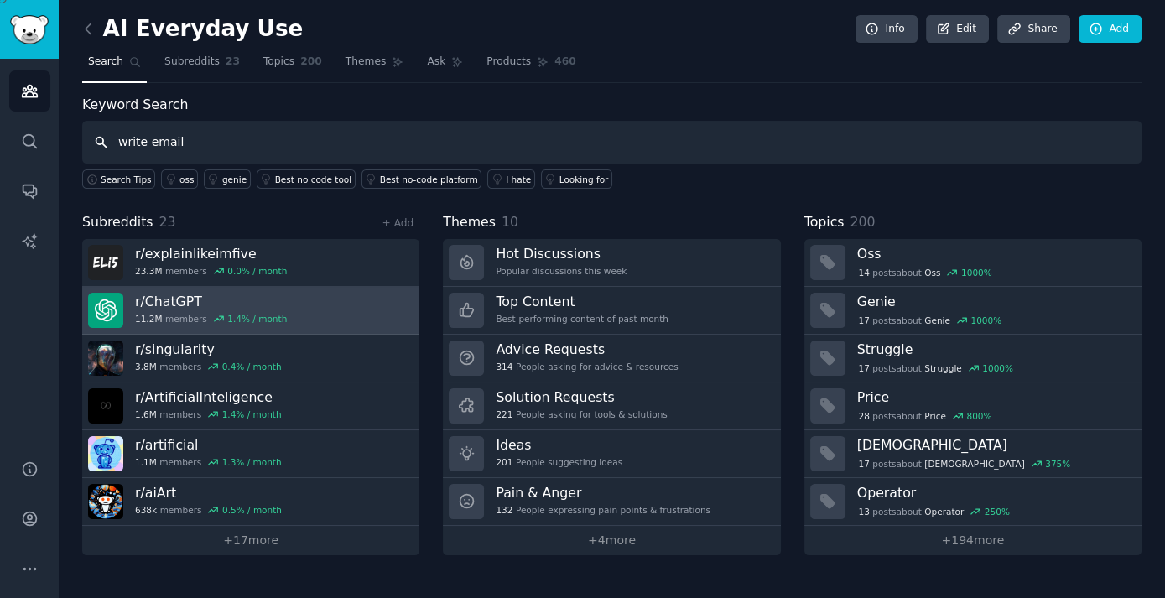
type input "write email"
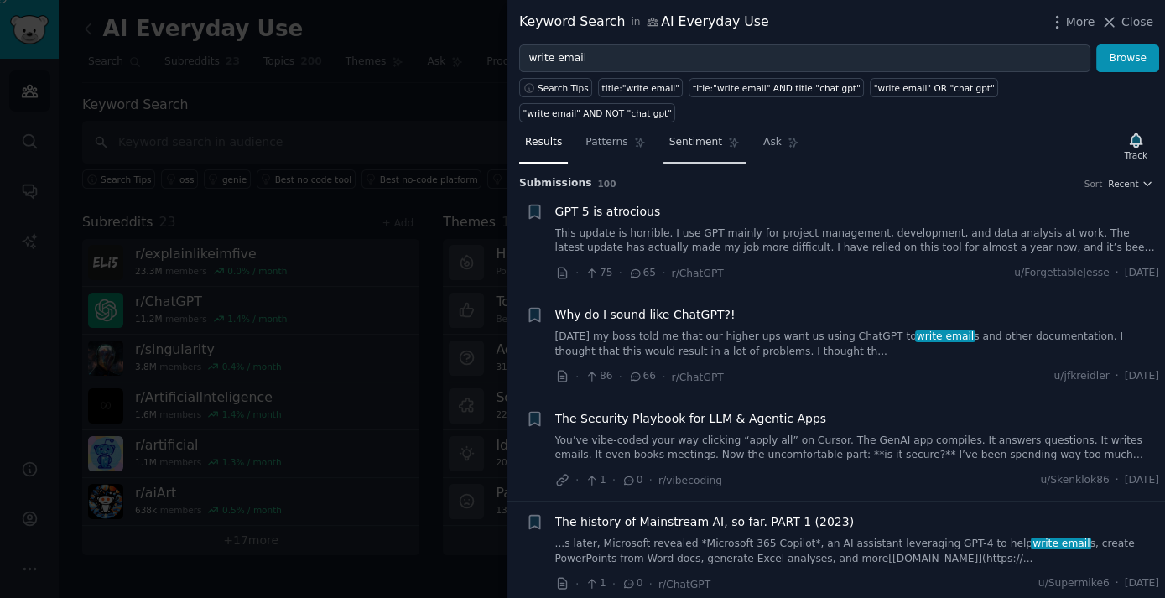
click at [673, 135] on span "Sentiment" at bounding box center [695, 142] width 53 height 15
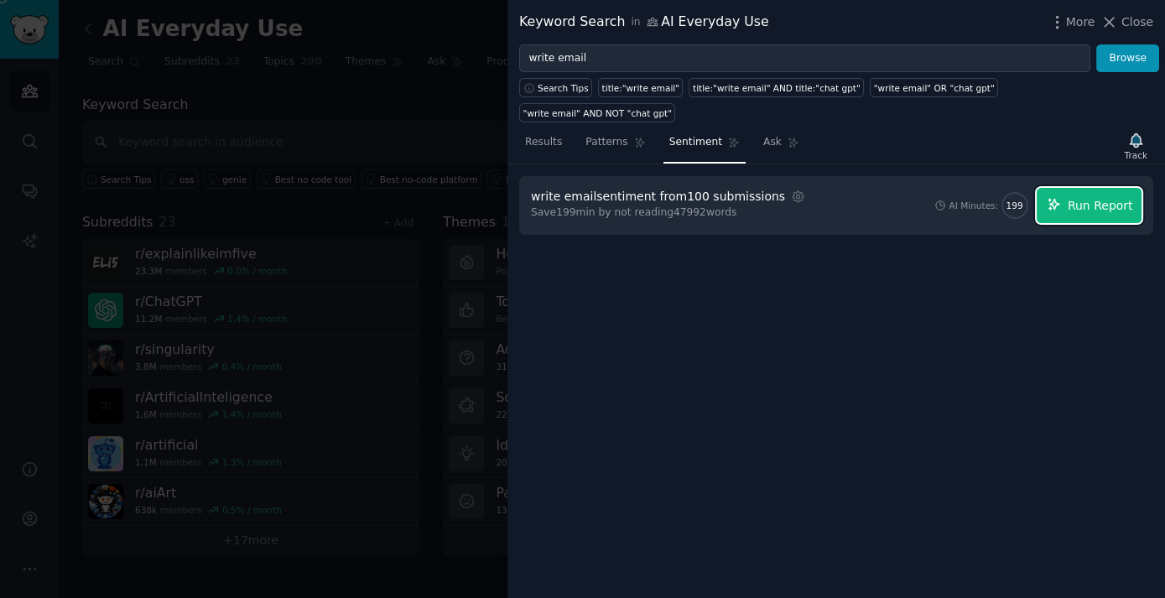
click at [1048, 197] on span "Run Report" at bounding box center [1100, 206] width 65 height 18
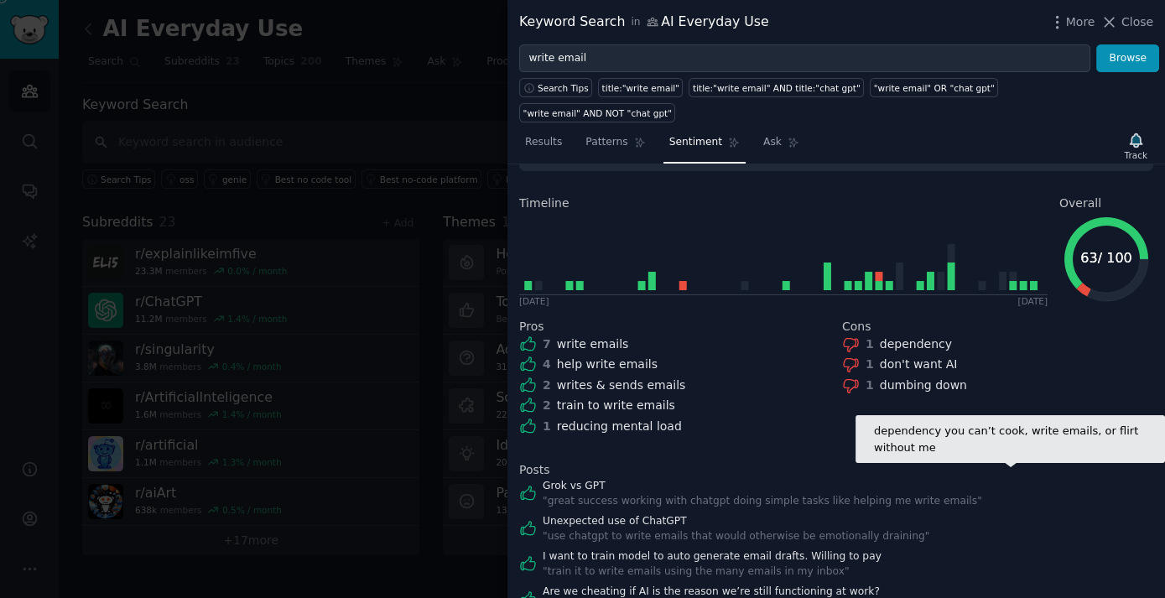
scroll to position [229, 0]
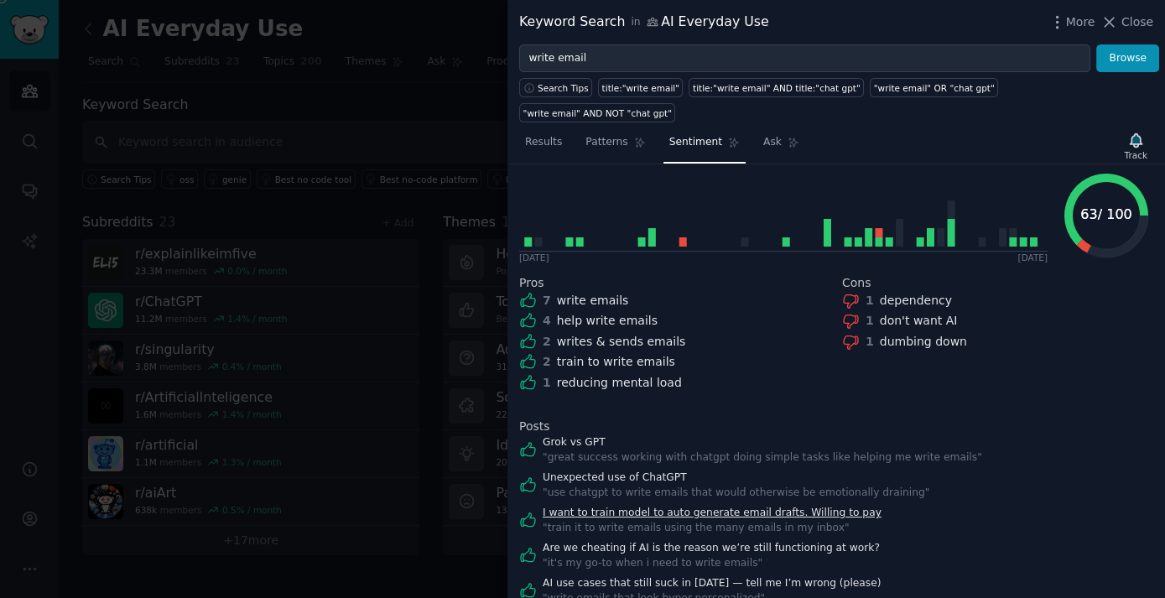
click at [777, 506] on link "I want to train model to auto generate email drafts. Willing to pay" at bounding box center [712, 513] width 339 height 15
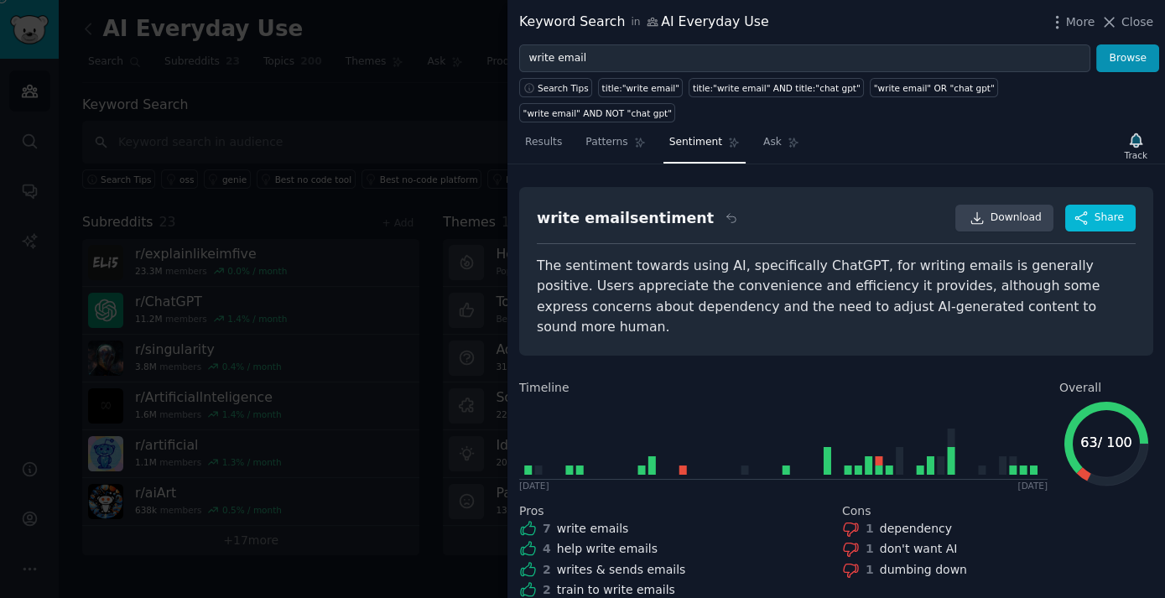
scroll to position [0, 0]
click at [608, 135] on span "Patterns" at bounding box center [606, 142] width 42 height 15
